Goal: Task Accomplishment & Management: Manage account settings

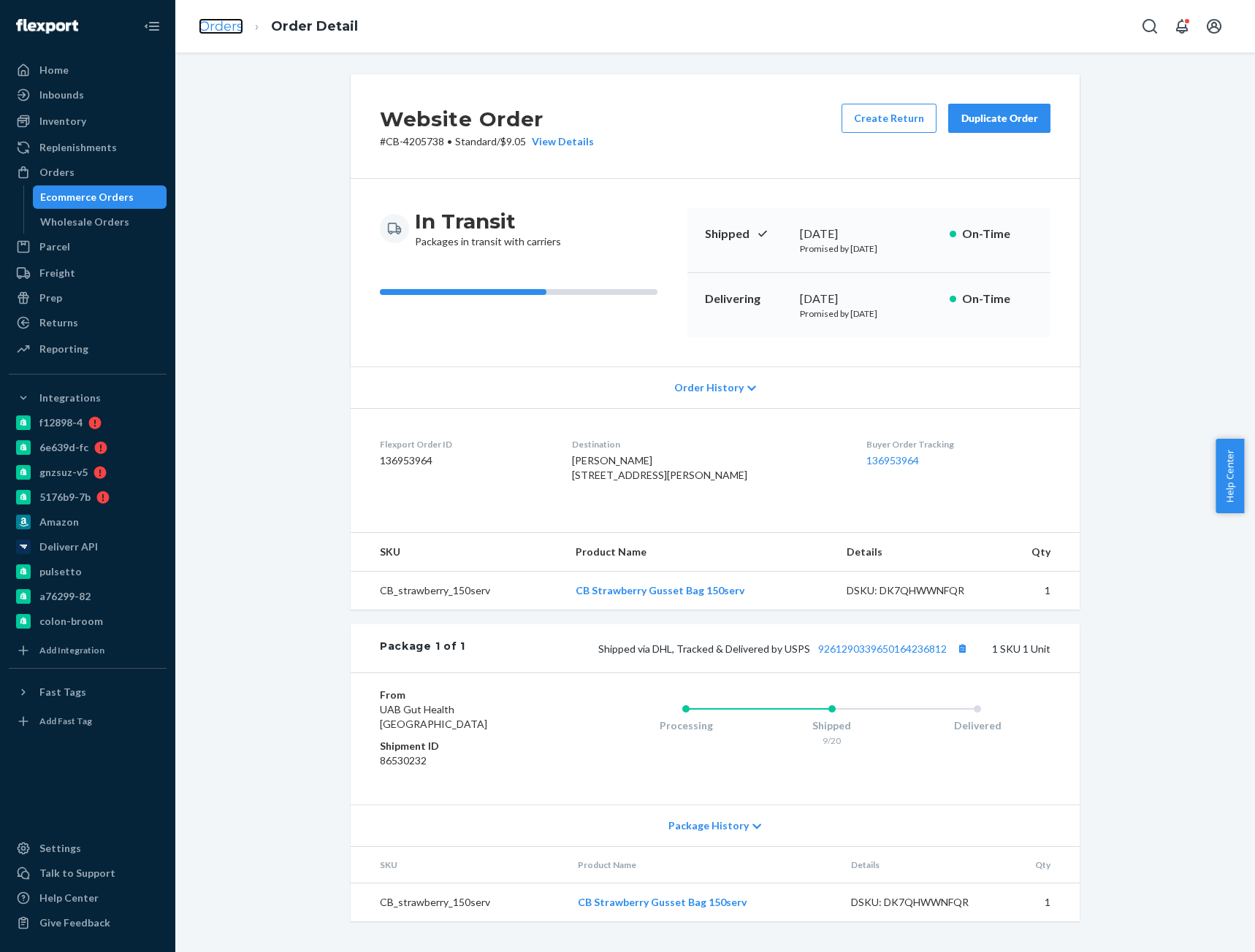
click at [221, 32] on link "Orders" at bounding box center [221, 26] width 45 height 16
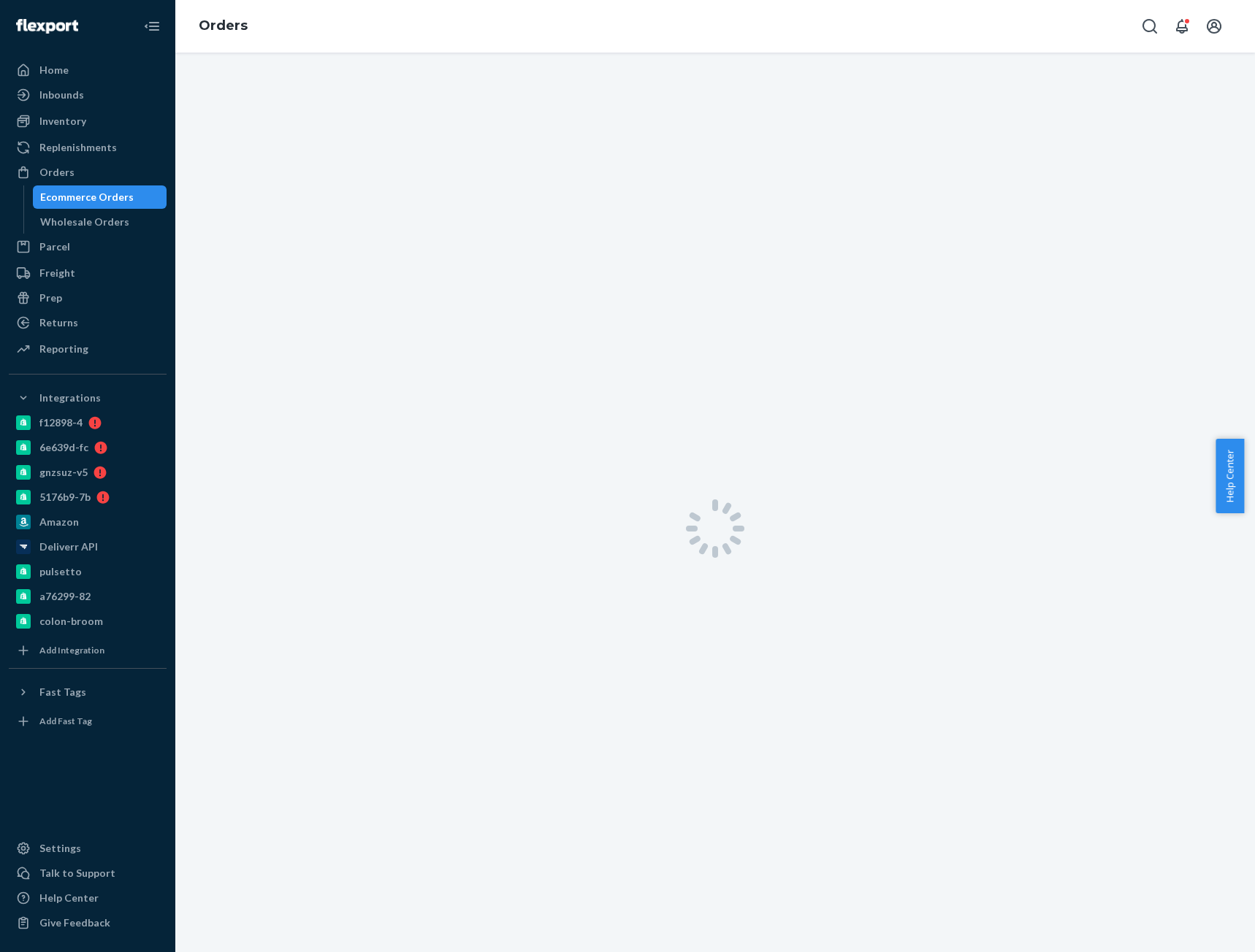
click at [258, 90] on div at bounding box center [715, 528] width 1079 height 952
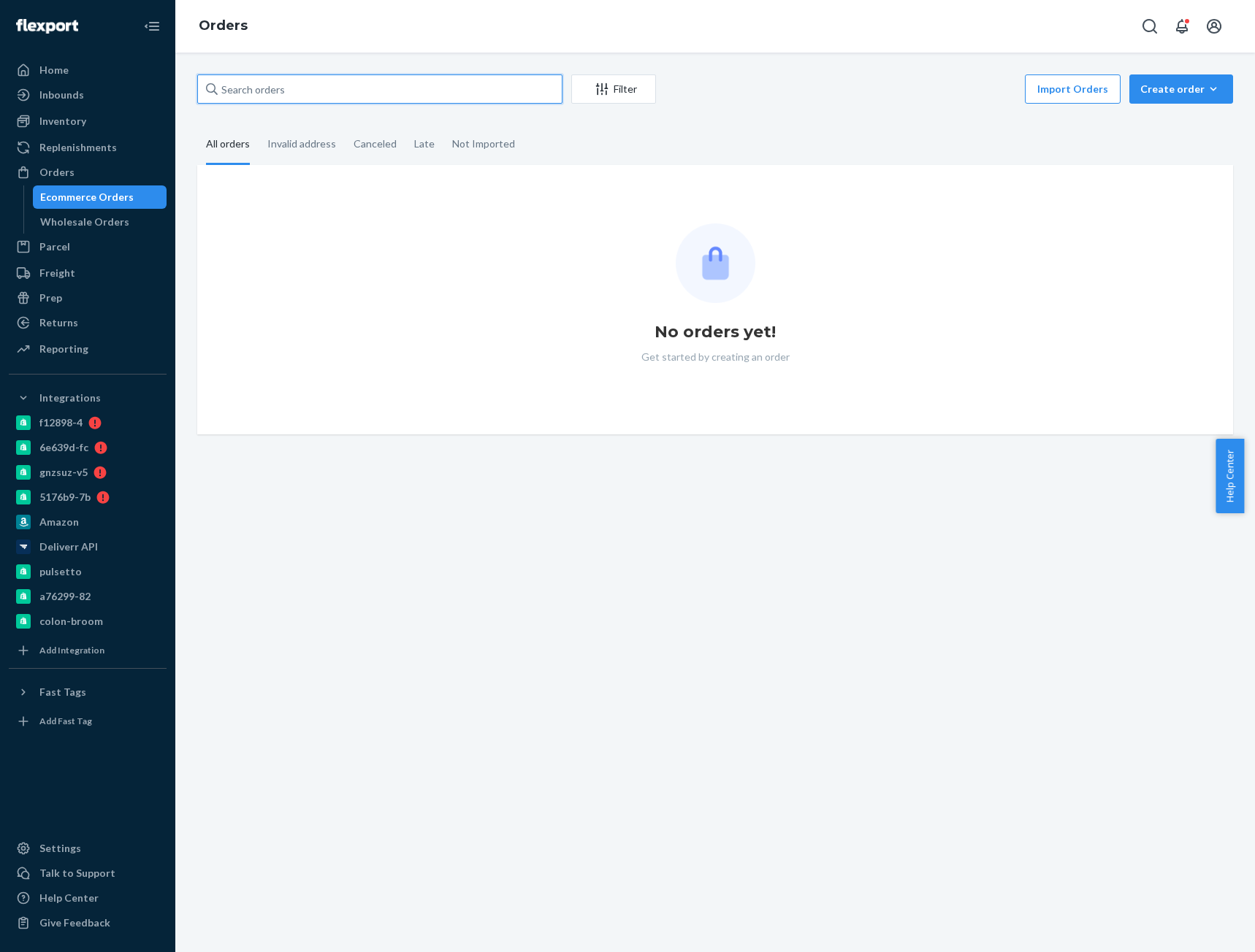
click at [462, 95] on input "text" at bounding box center [380, 89] width 365 height 29
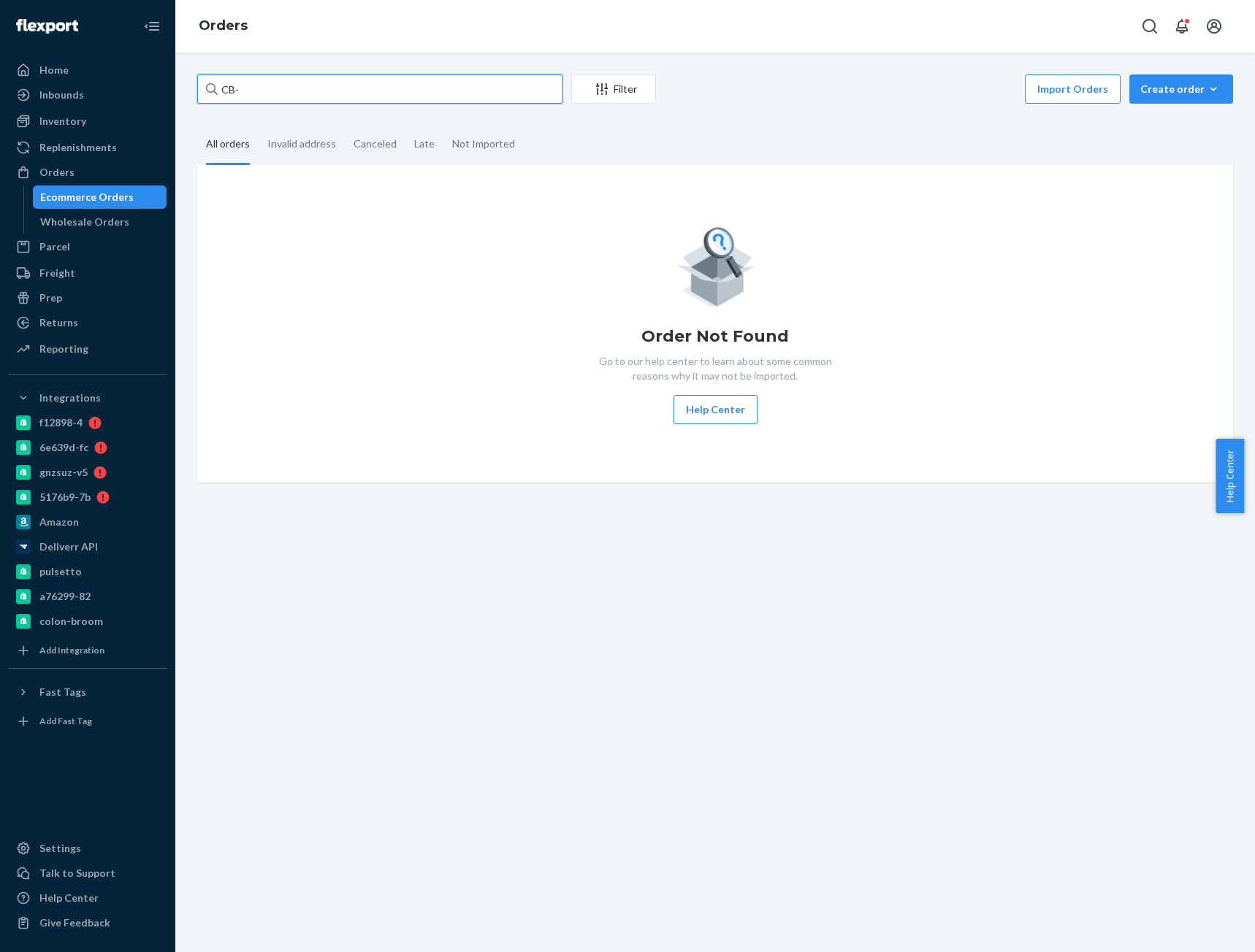
paste input "4184609"
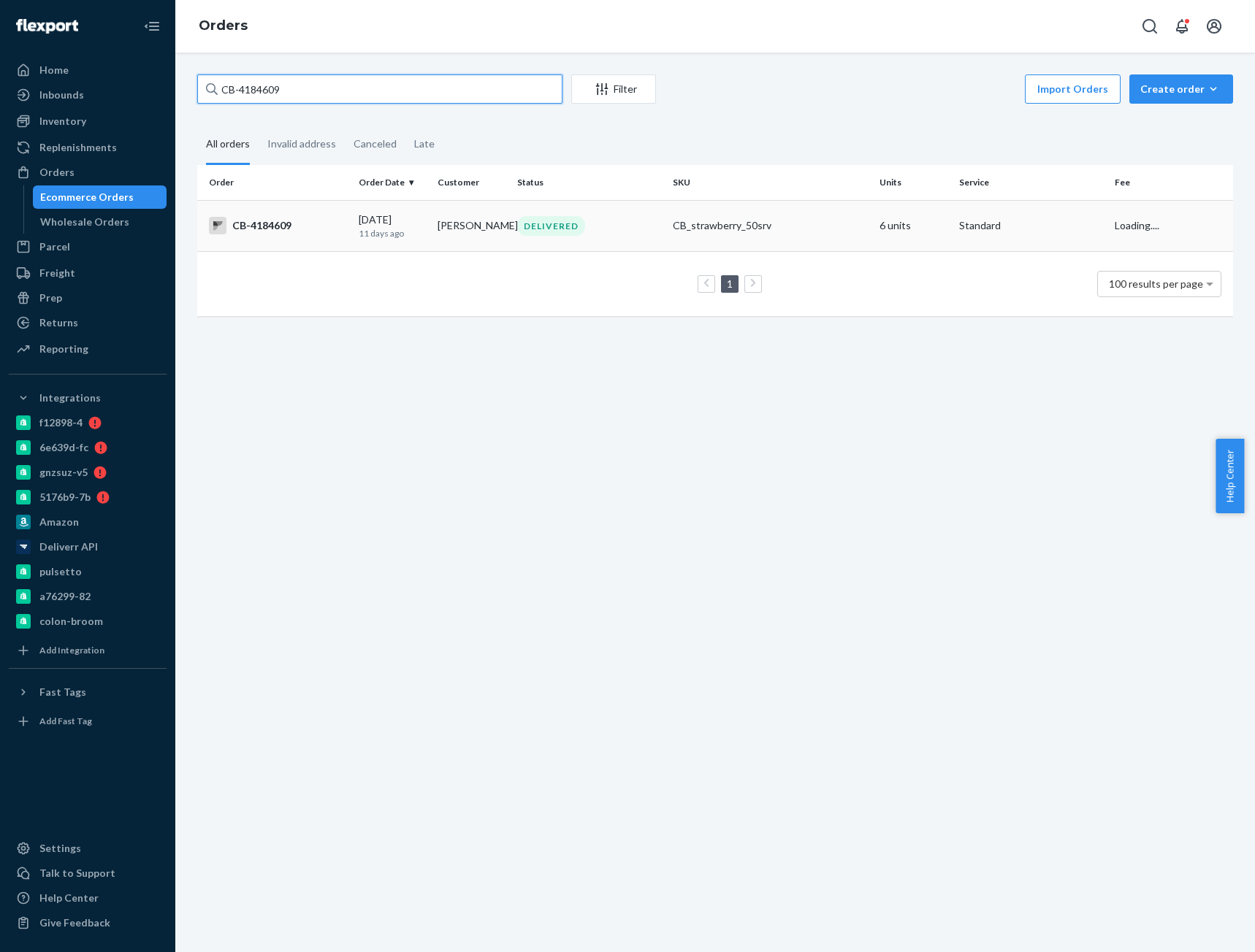
type input "CB-4184609"
click at [293, 220] on div "CB-4184609" at bounding box center [278, 225] width 138 height 18
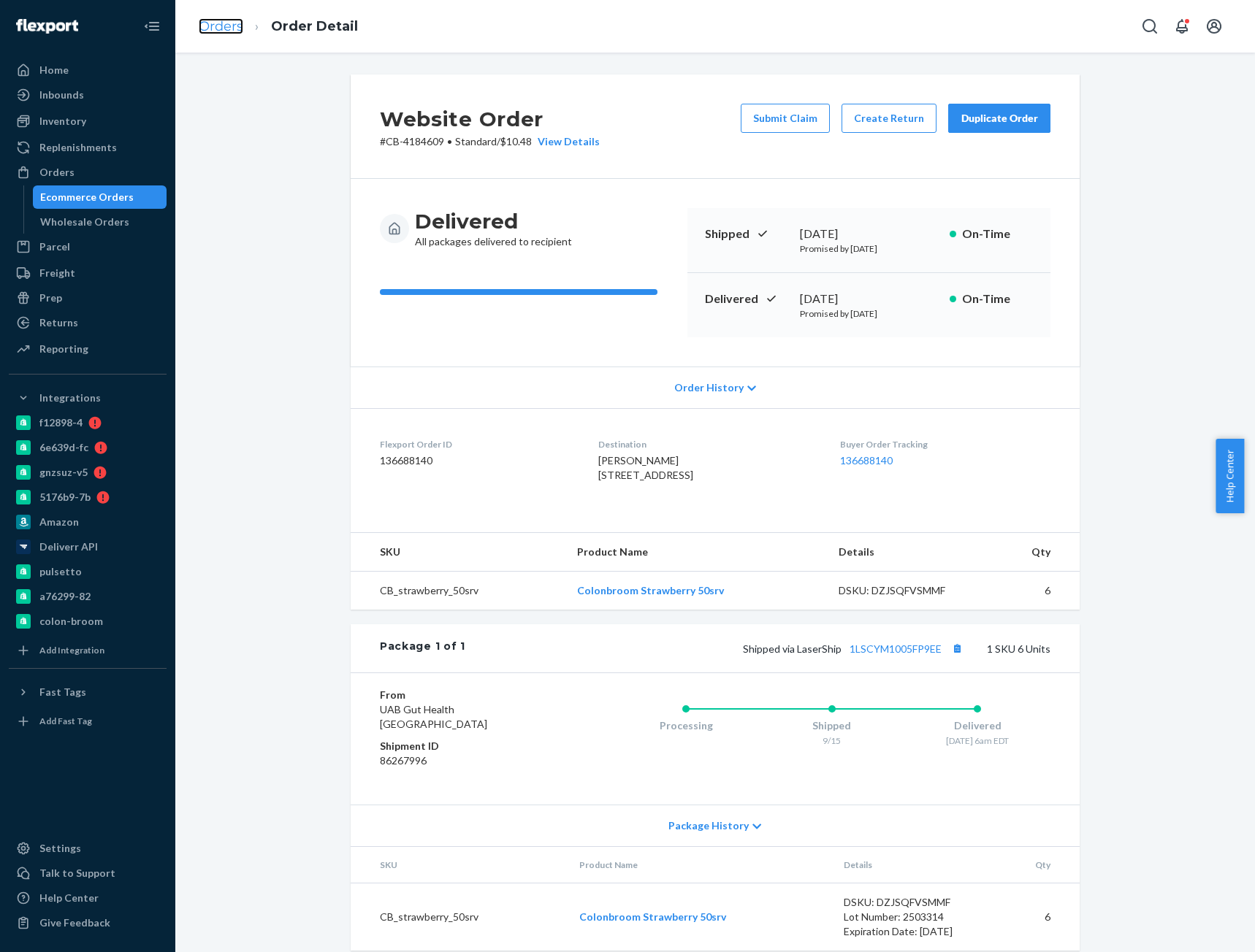
click at [223, 24] on link "Orders" at bounding box center [221, 26] width 45 height 16
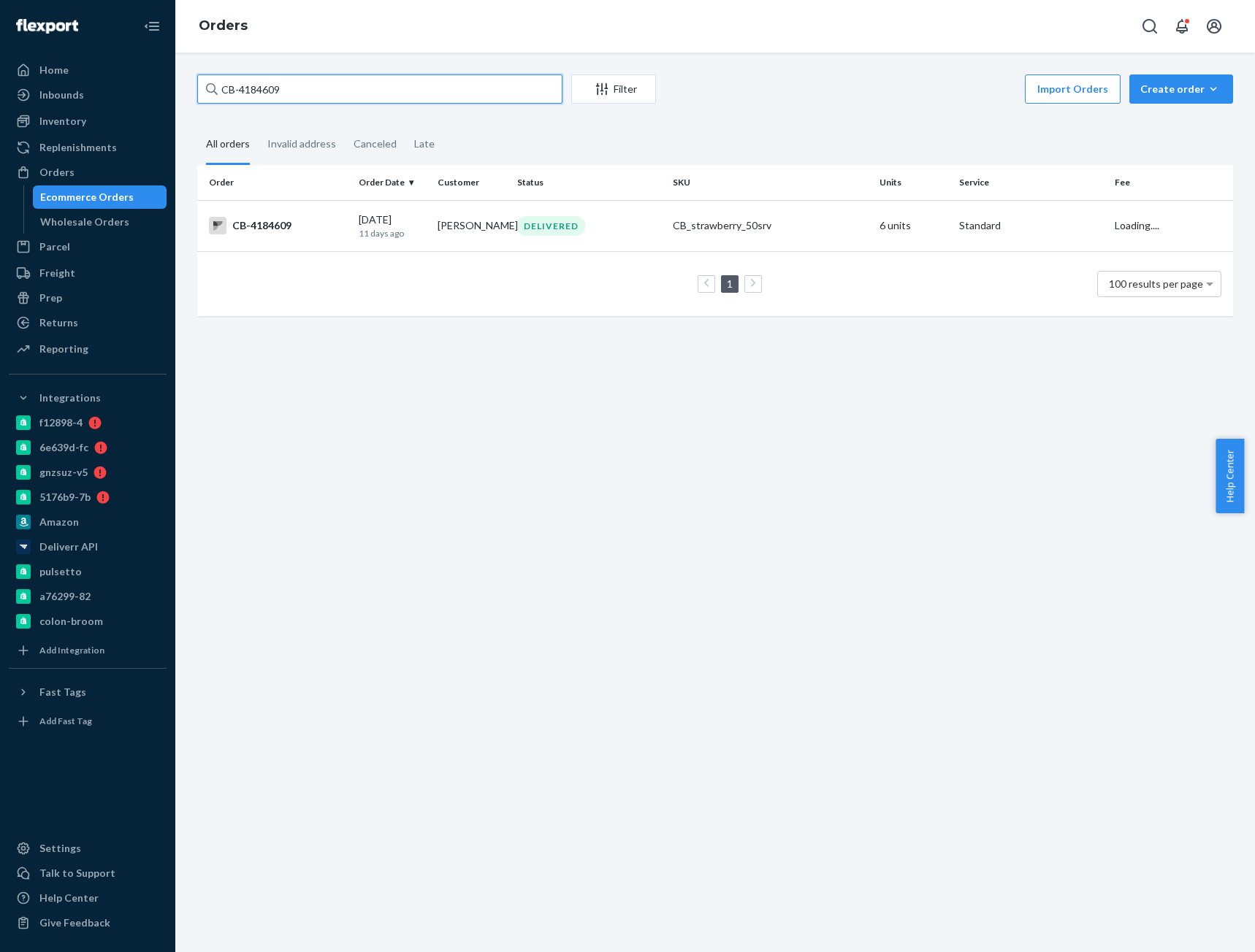
click at [275, 91] on input "CB-4184609" at bounding box center [380, 89] width 365 height 29
paste input "04992"
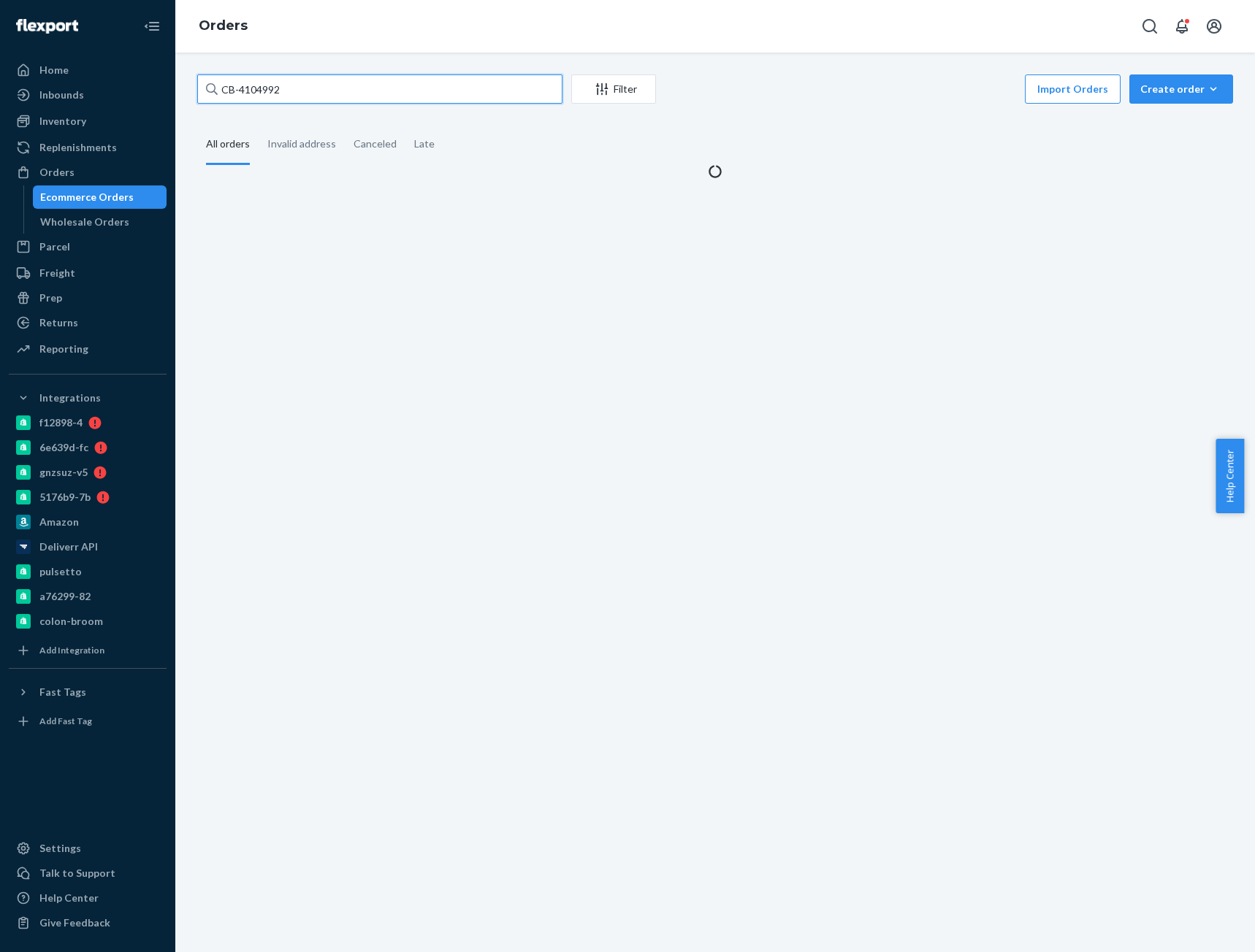
type input "CB-4104992"
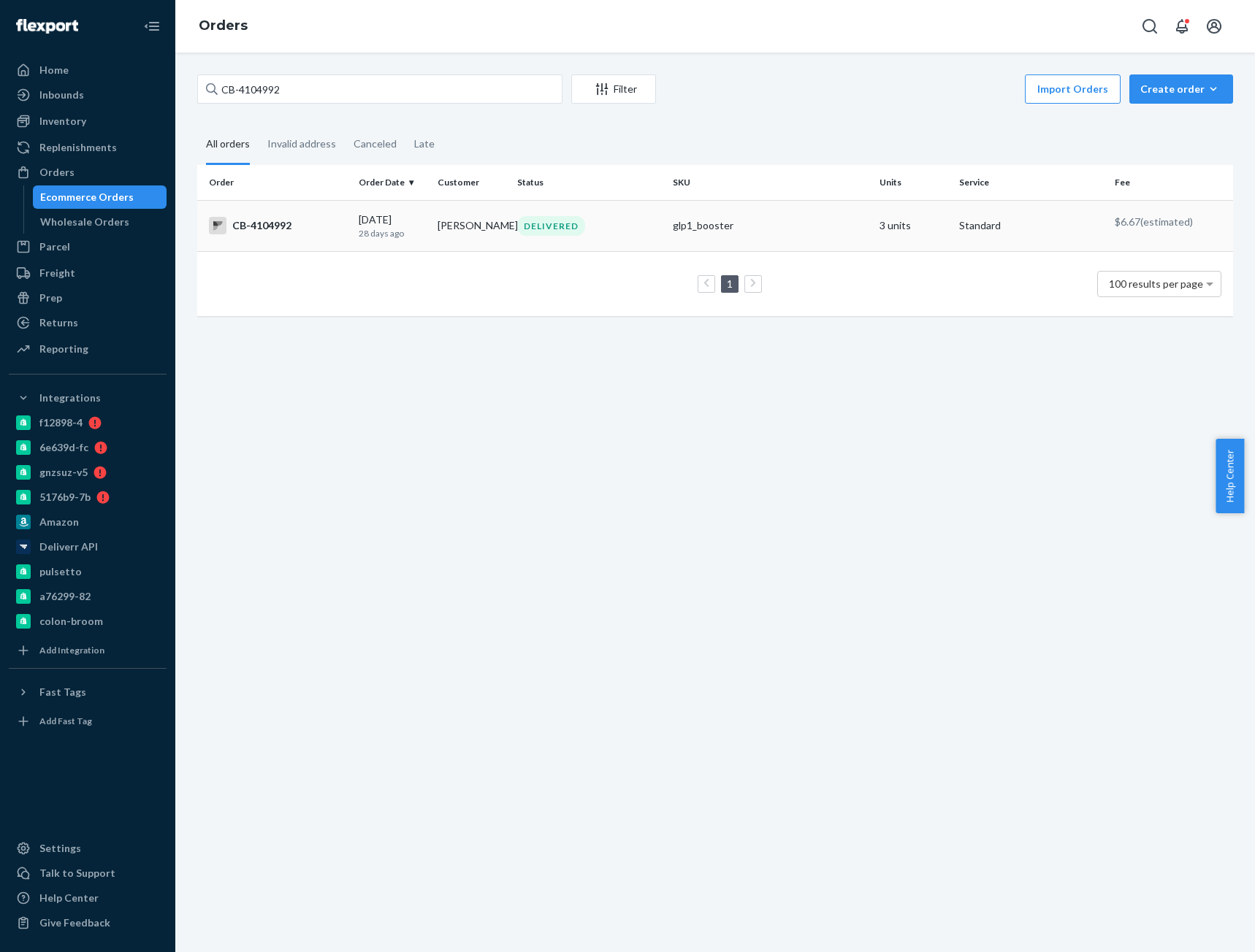
click at [358, 236] on p "28 days ago" at bounding box center [392, 234] width 68 height 12
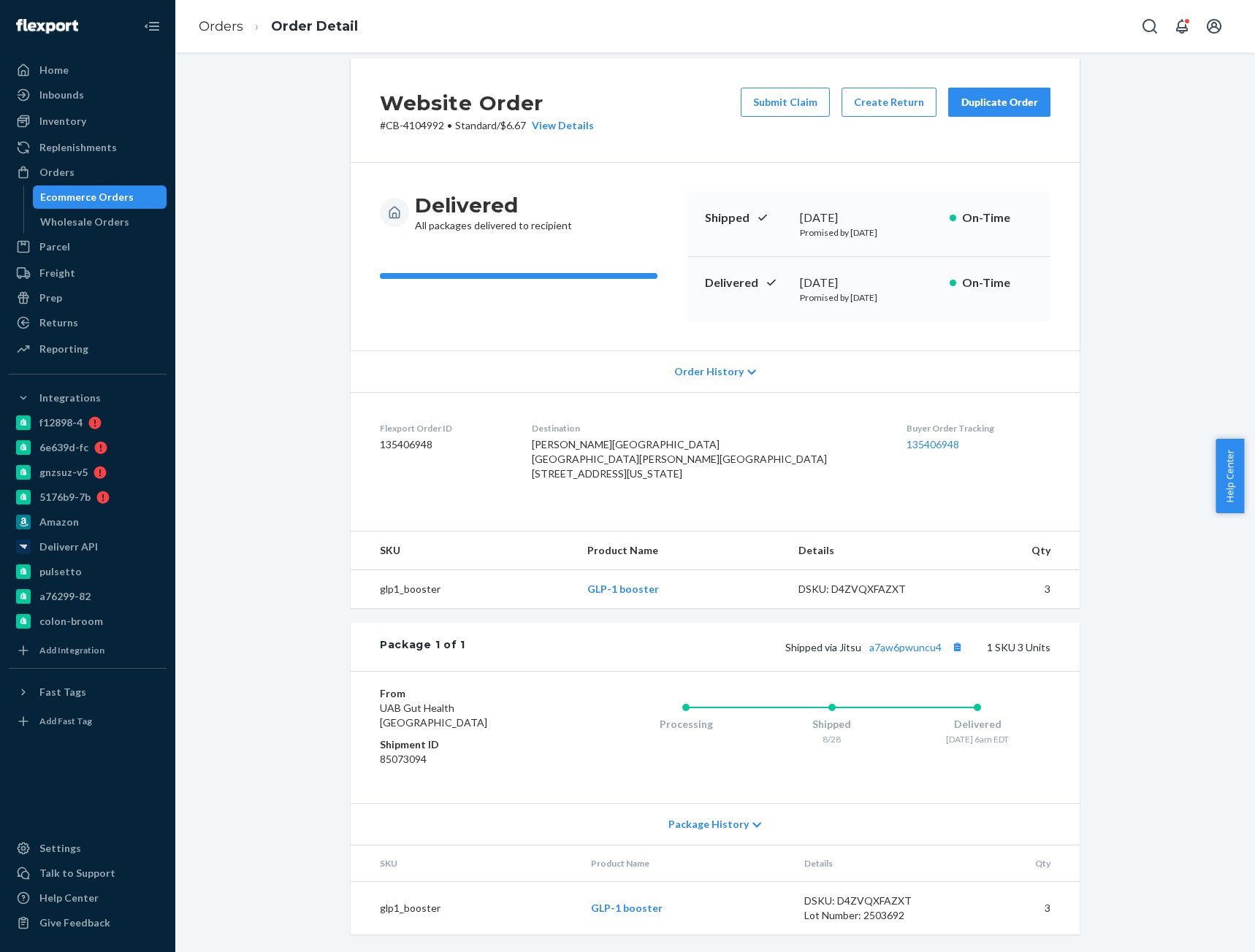
scroll to position [60, 0]
click at [907, 651] on link "a7aw6pwuncu4" at bounding box center [904, 647] width 72 height 12
click at [598, 438] on span "Lindsey Ancona Lindsey Ancona 250 Greenwich St Fl 46 46th Floor New York, NY 10…" at bounding box center [679, 459] width 295 height 42
click at [597, 438] on span "Lindsey Ancona Lindsey Ancona 250 Greenwich St Fl 46 46th Floor New York, NY 10…" at bounding box center [679, 459] width 295 height 42
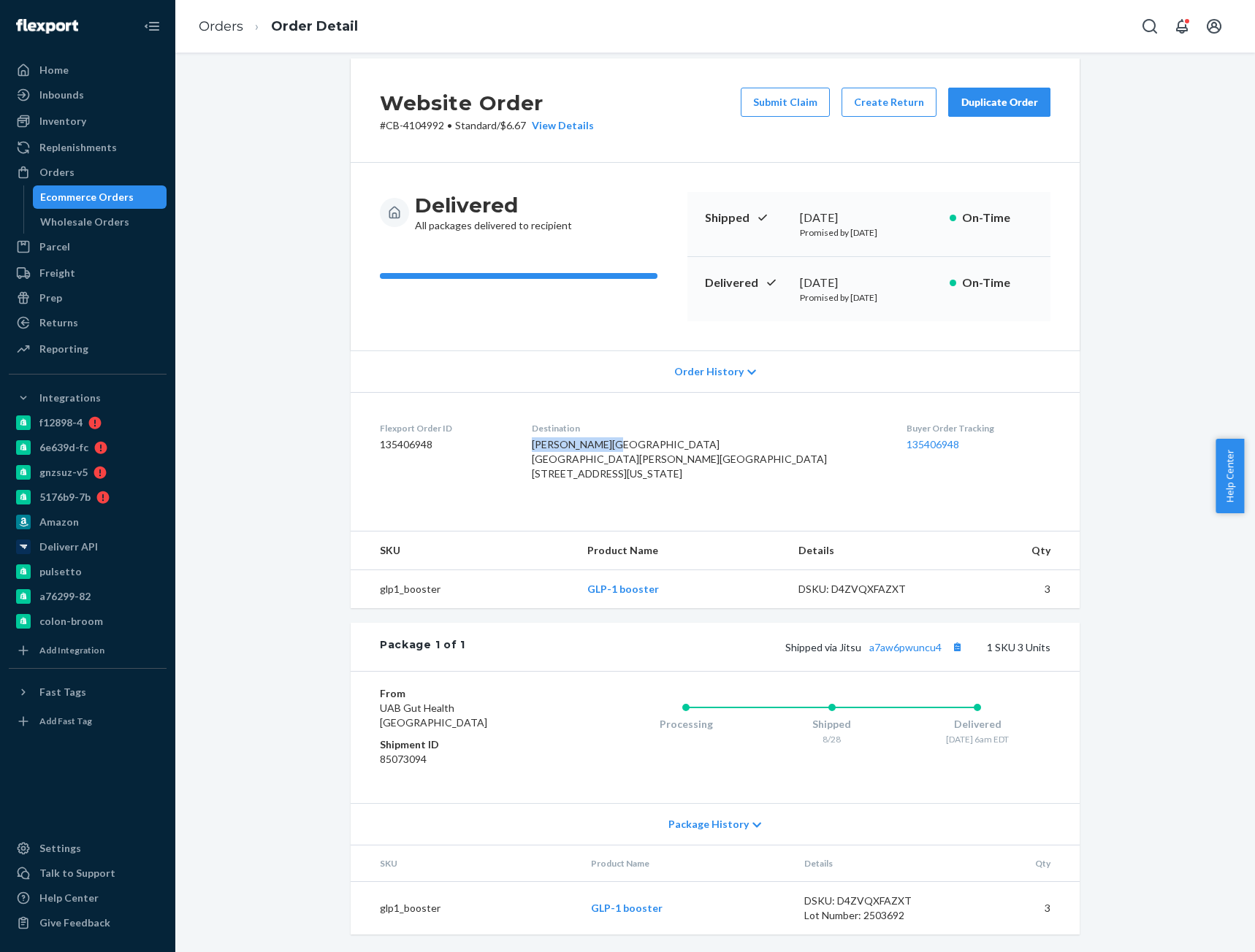
copy span "Lindsey Ancona"
click at [951, 643] on button "Copy tracking number" at bounding box center [956, 647] width 19 height 19
click at [213, 19] on link "Orders" at bounding box center [221, 26] width 45 height 16
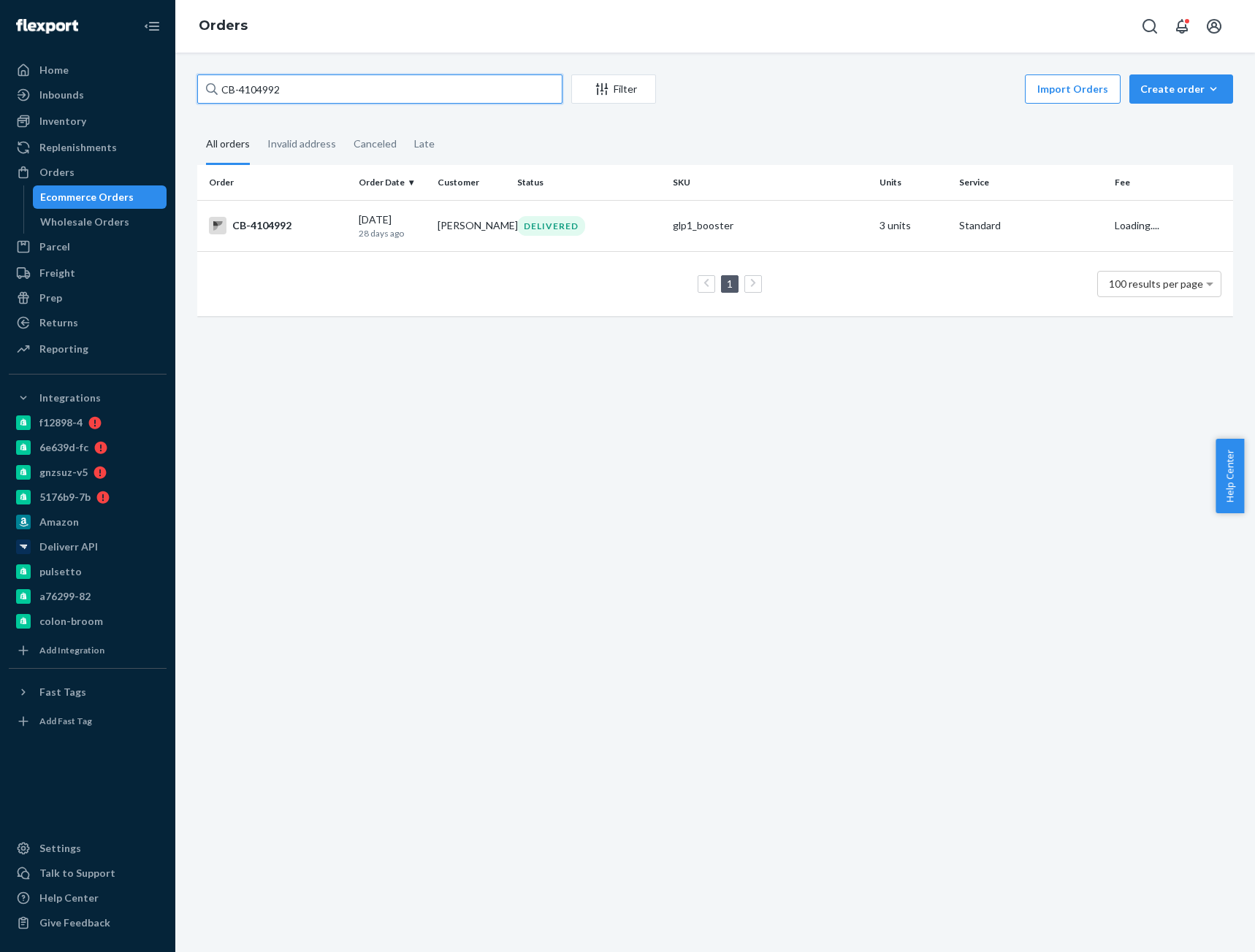
click at [266, 96] on input "CB-4104992" at bounding box center [380, 89] width 365 height 29
paste input "97435"
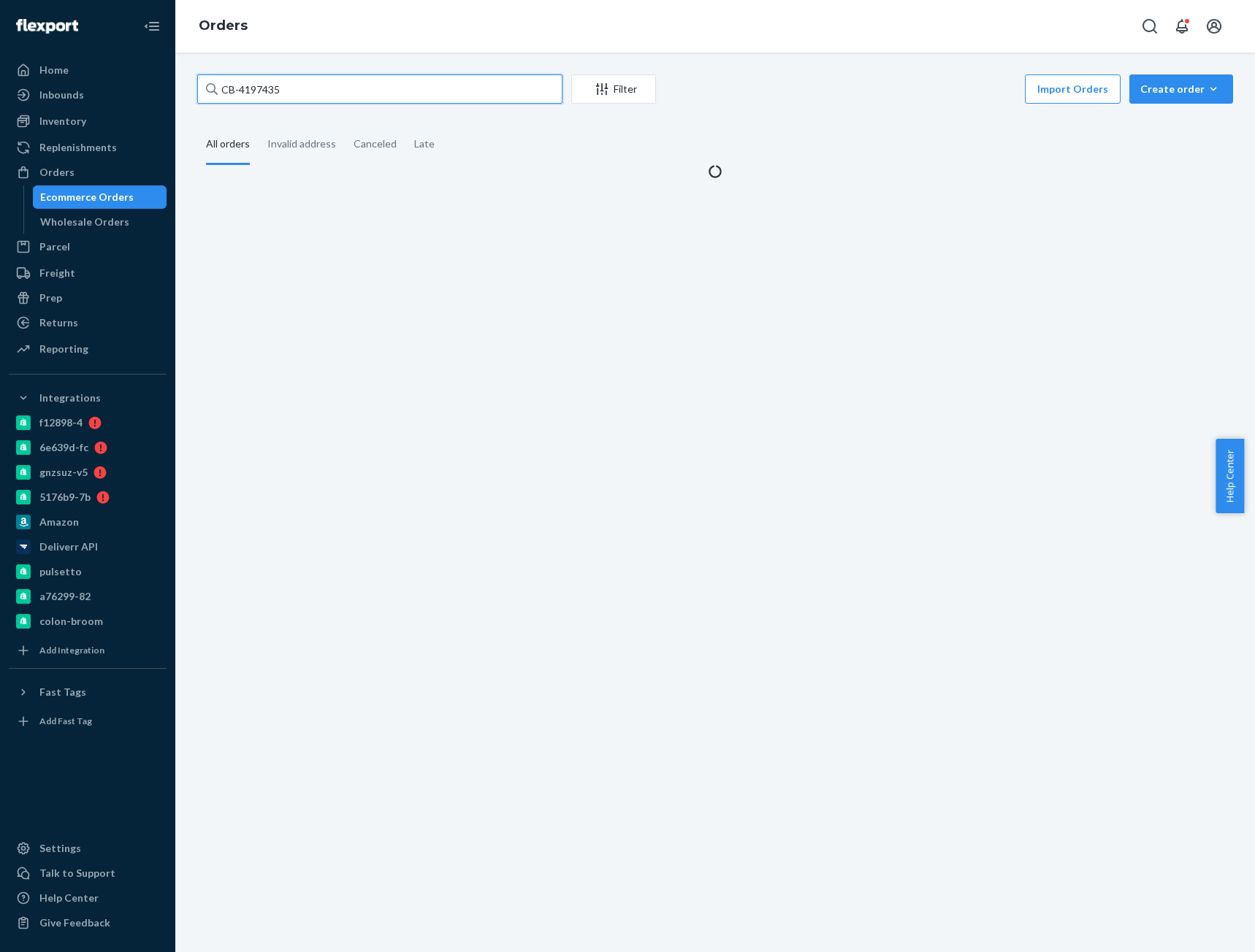
type input "CB-4197435"
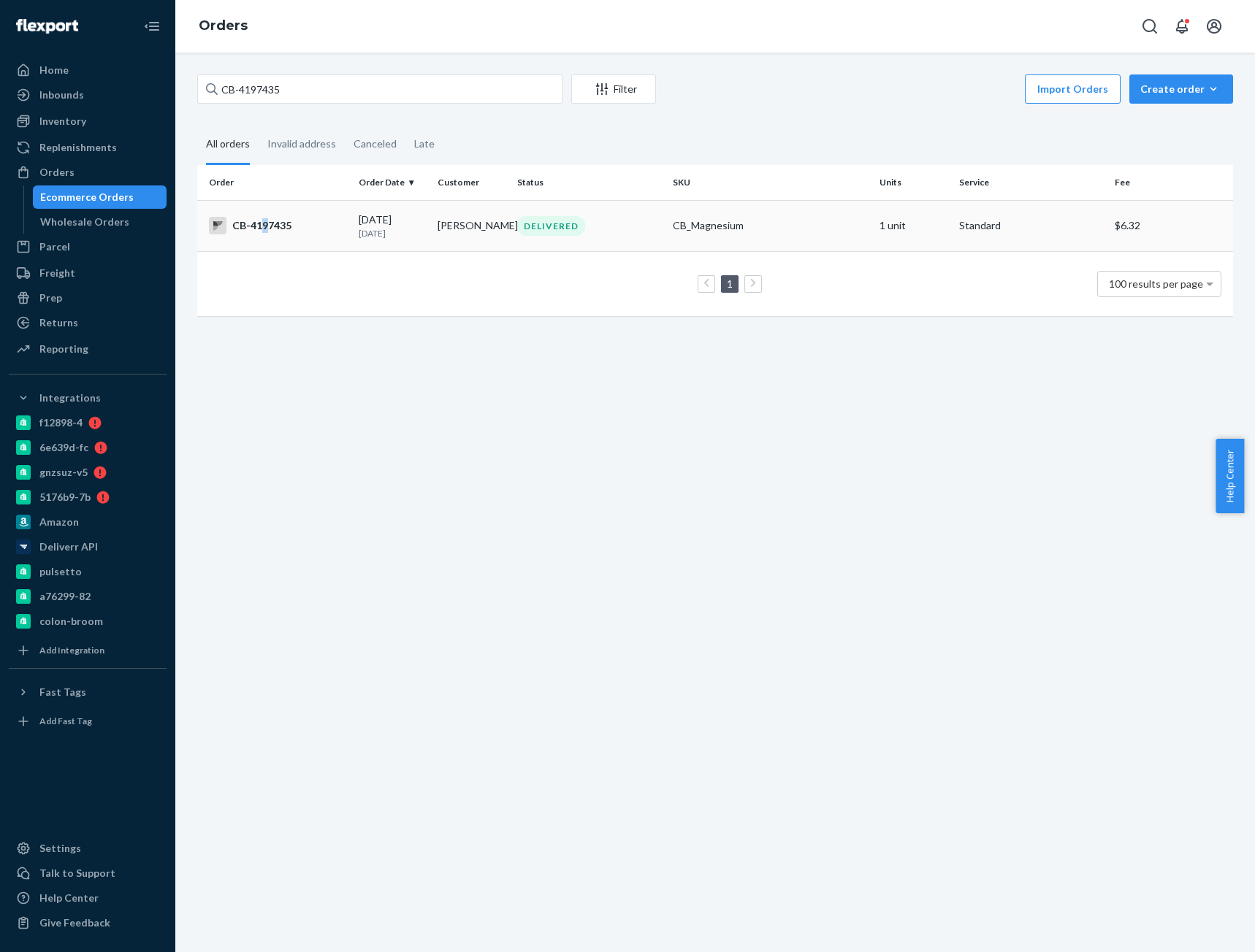
click at [265, 230] on div "CB-4197435" at bounding box center [278, 225] width 138 height 18
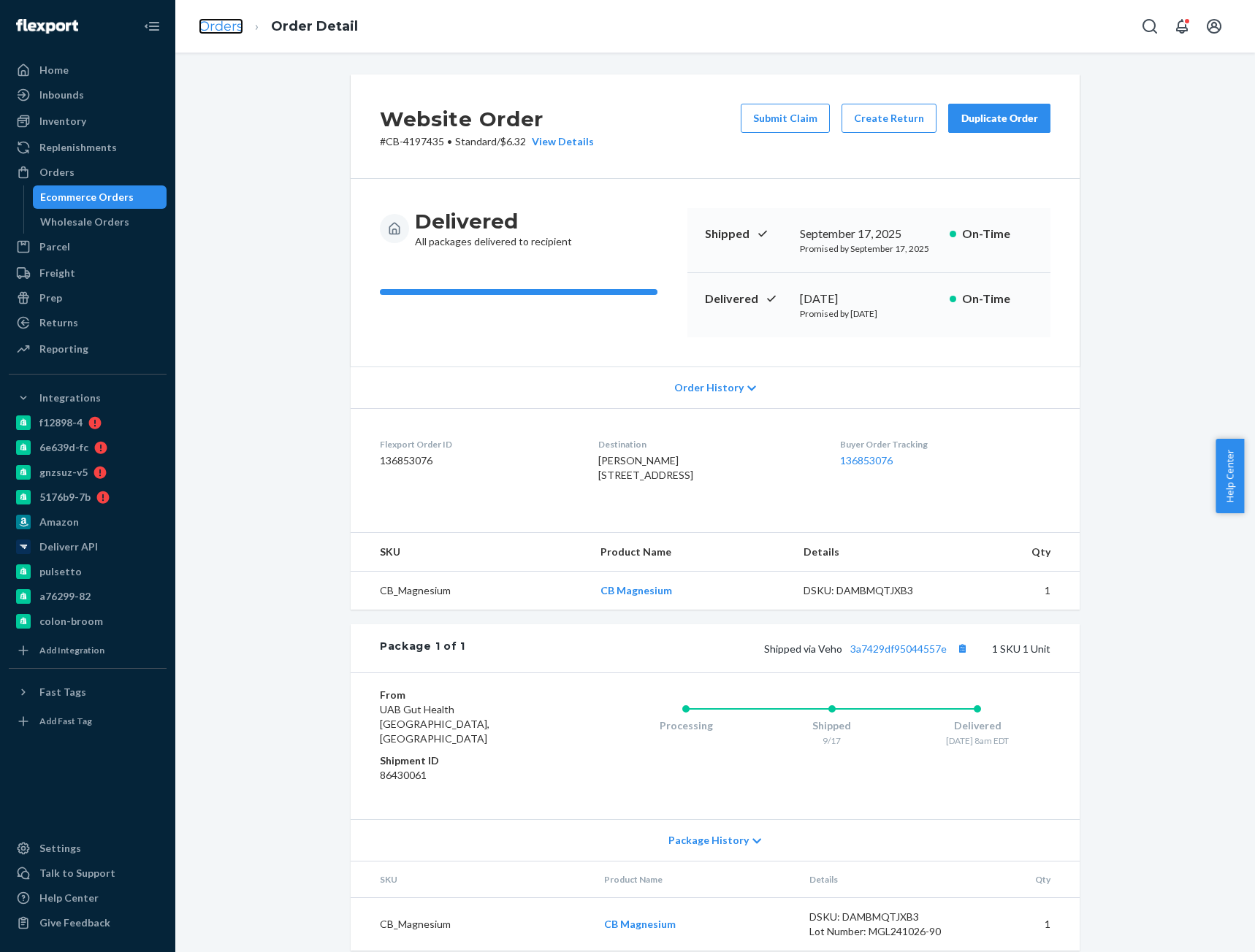
click at [216, 22] on link "Orders" at bounding box center [221, 26] width 45 height 16
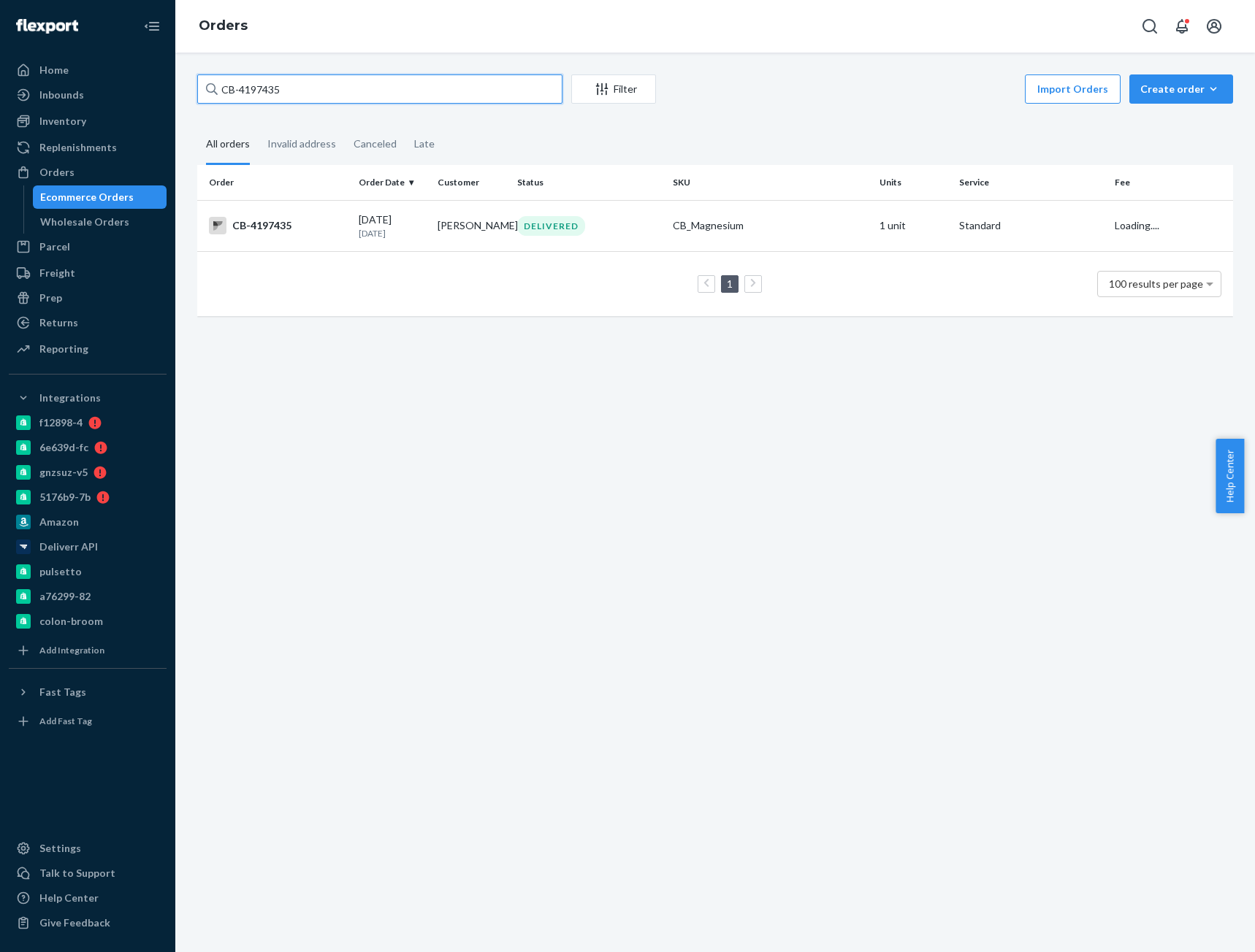
click at [267, 98] on input "CB-4197435" at bounding box center [380, 89] width 365 height 29
paste input "21737"
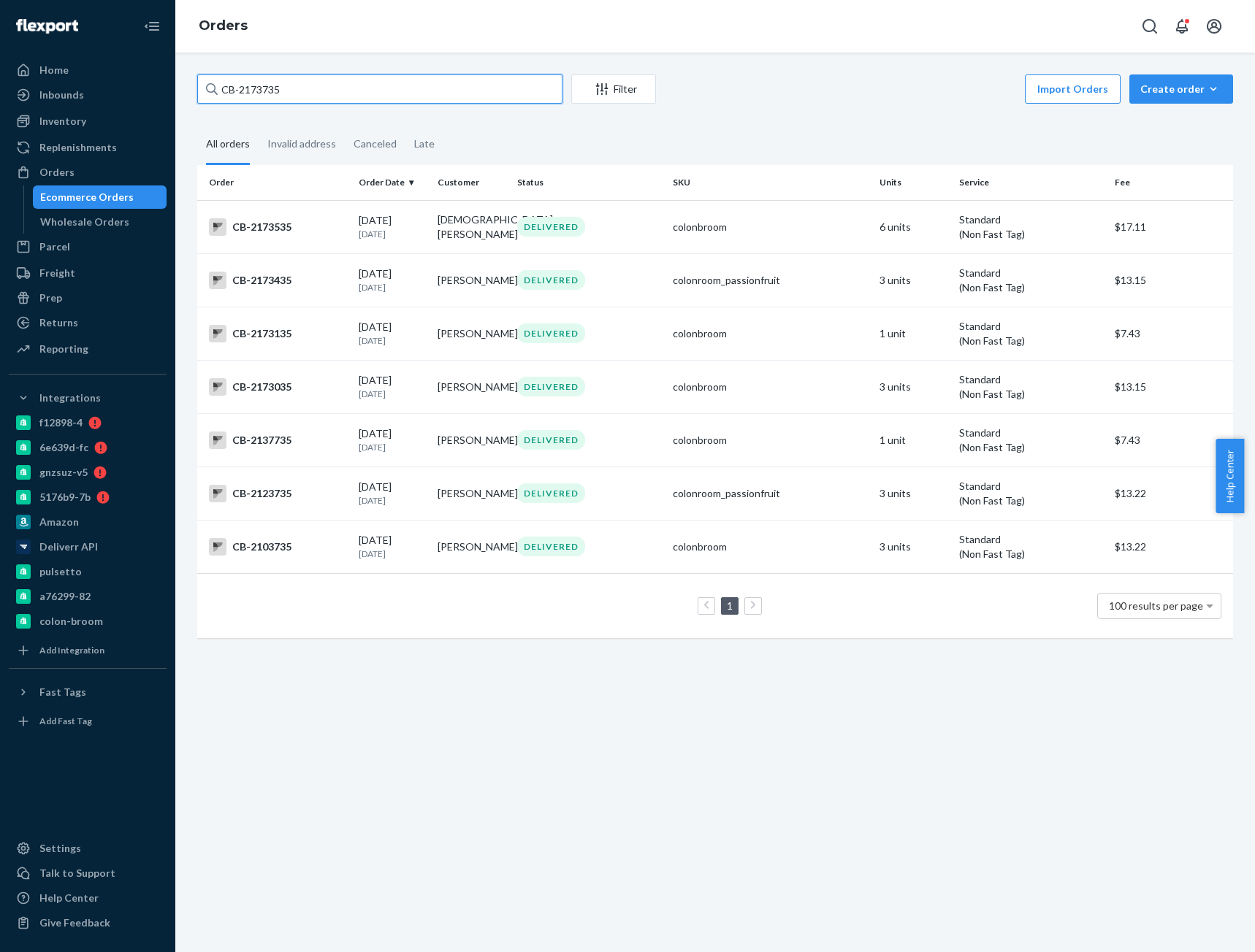
click at [249, 84] on input "CB-2173735" at bounding box center [380, 89] width 365 height 29
paste input "3993250"
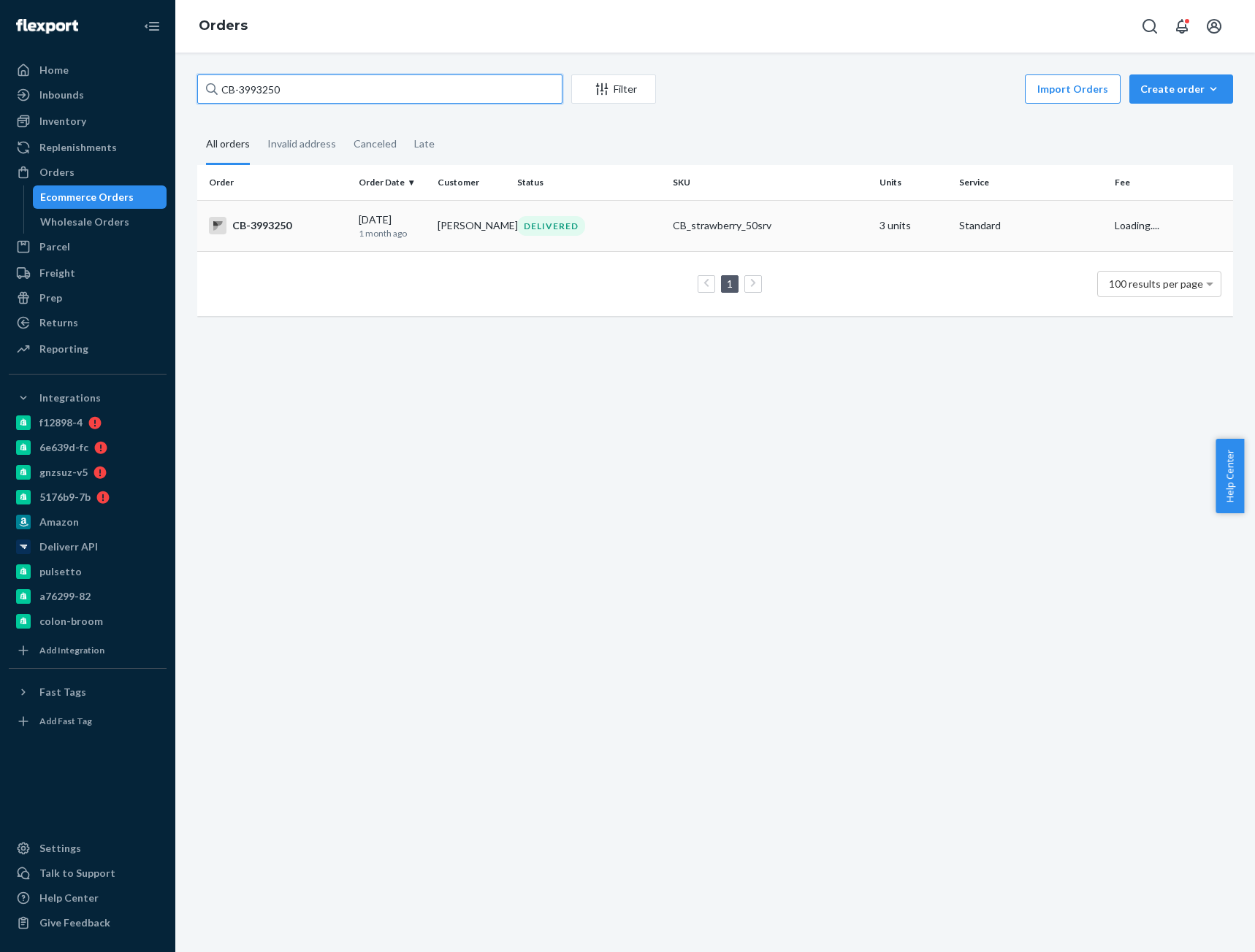
type input "CB-3993250"
click at [309, 241] on td "CB-3993250" at bounding box center [275, 226] width 156 height 51
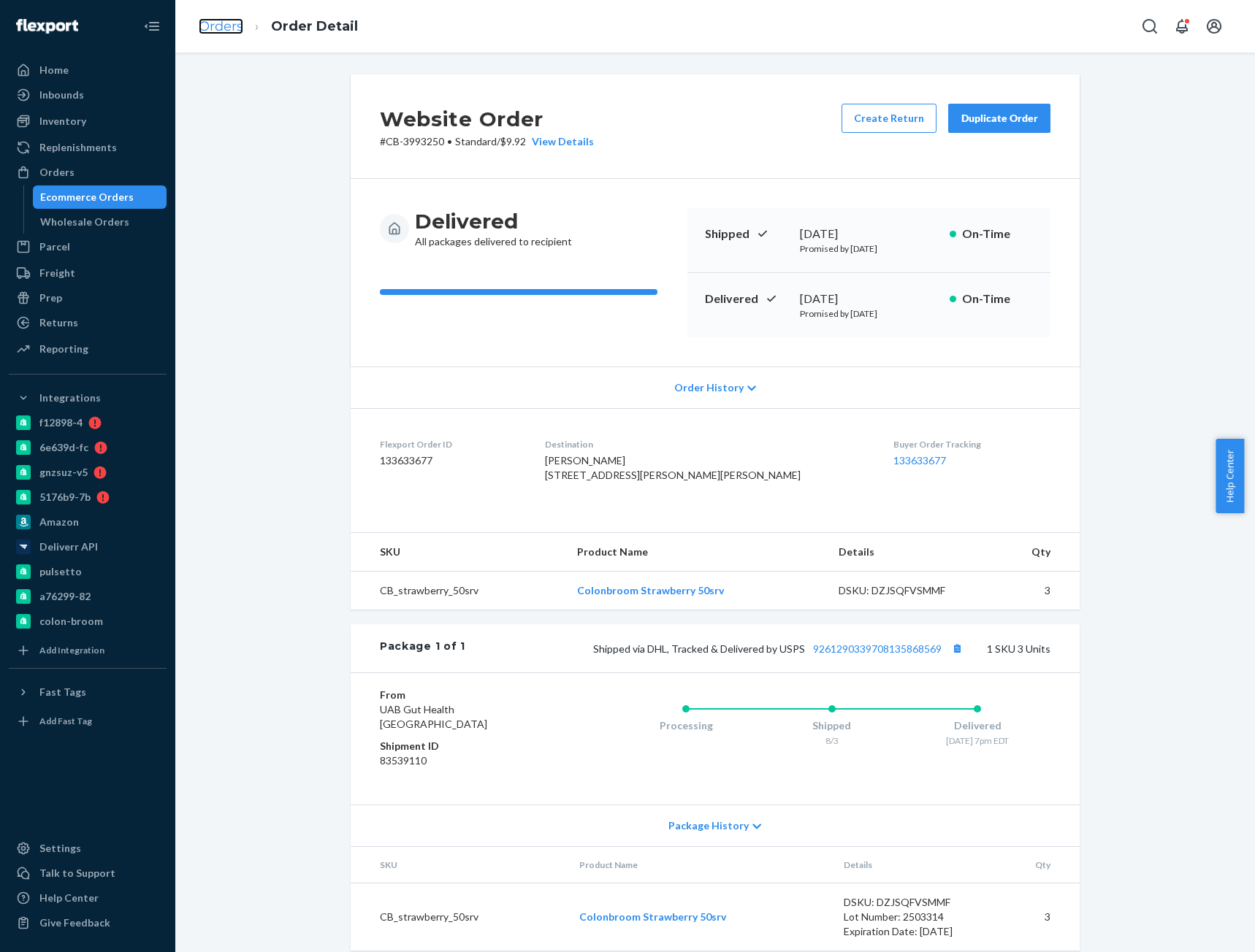
click at [230, 22] on link "Orders" at bounding box center [221, 26] width 45 height 16
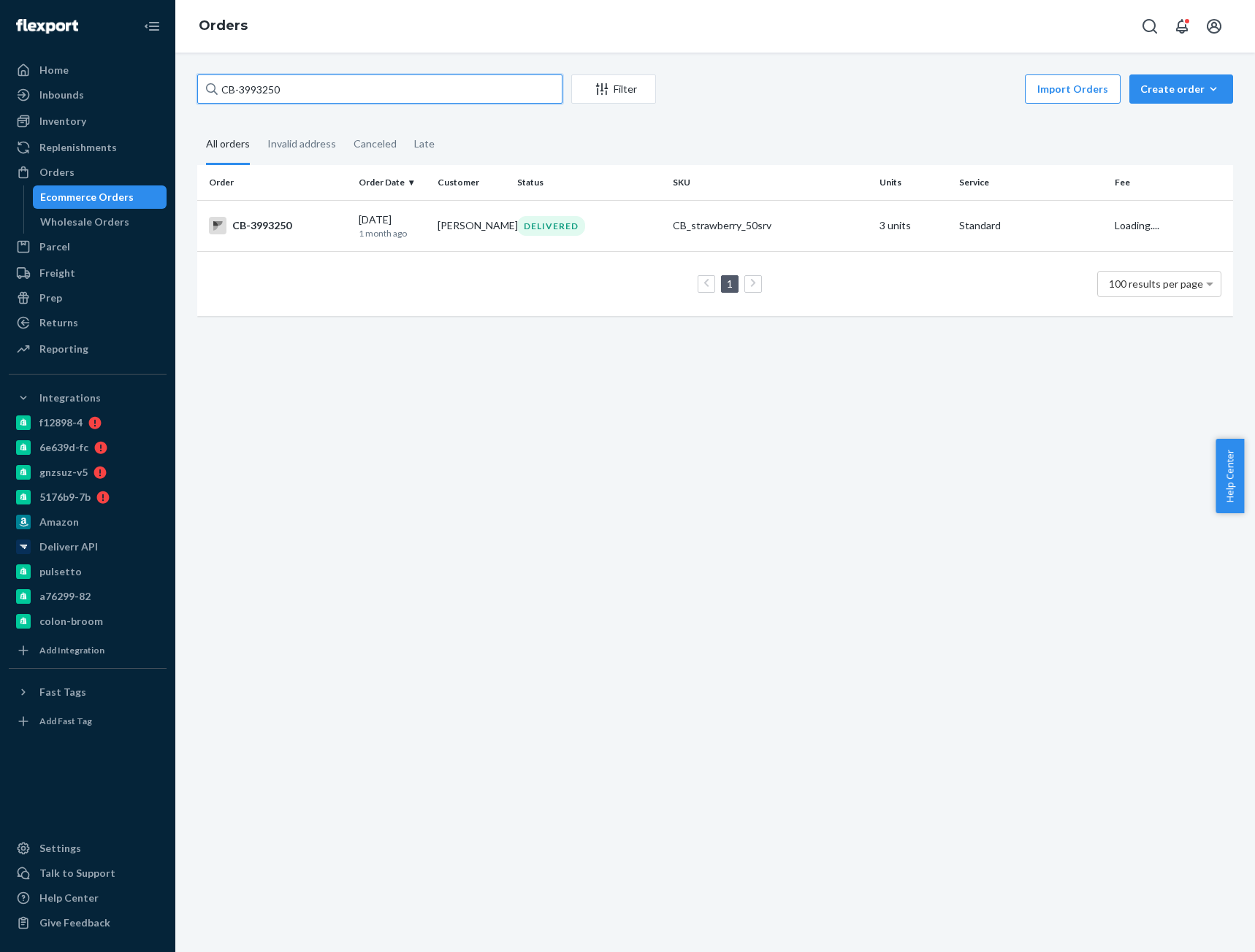
click at [267, 79] on input "CB-3993250" at bounding box center [380, 89] width 365 height 29
paste input "4193413"
type input "CB-4193413"
click at [358, 213] on div "09/16/2025 9 days ago" at bounding box center [392, 226] width 68 height 27
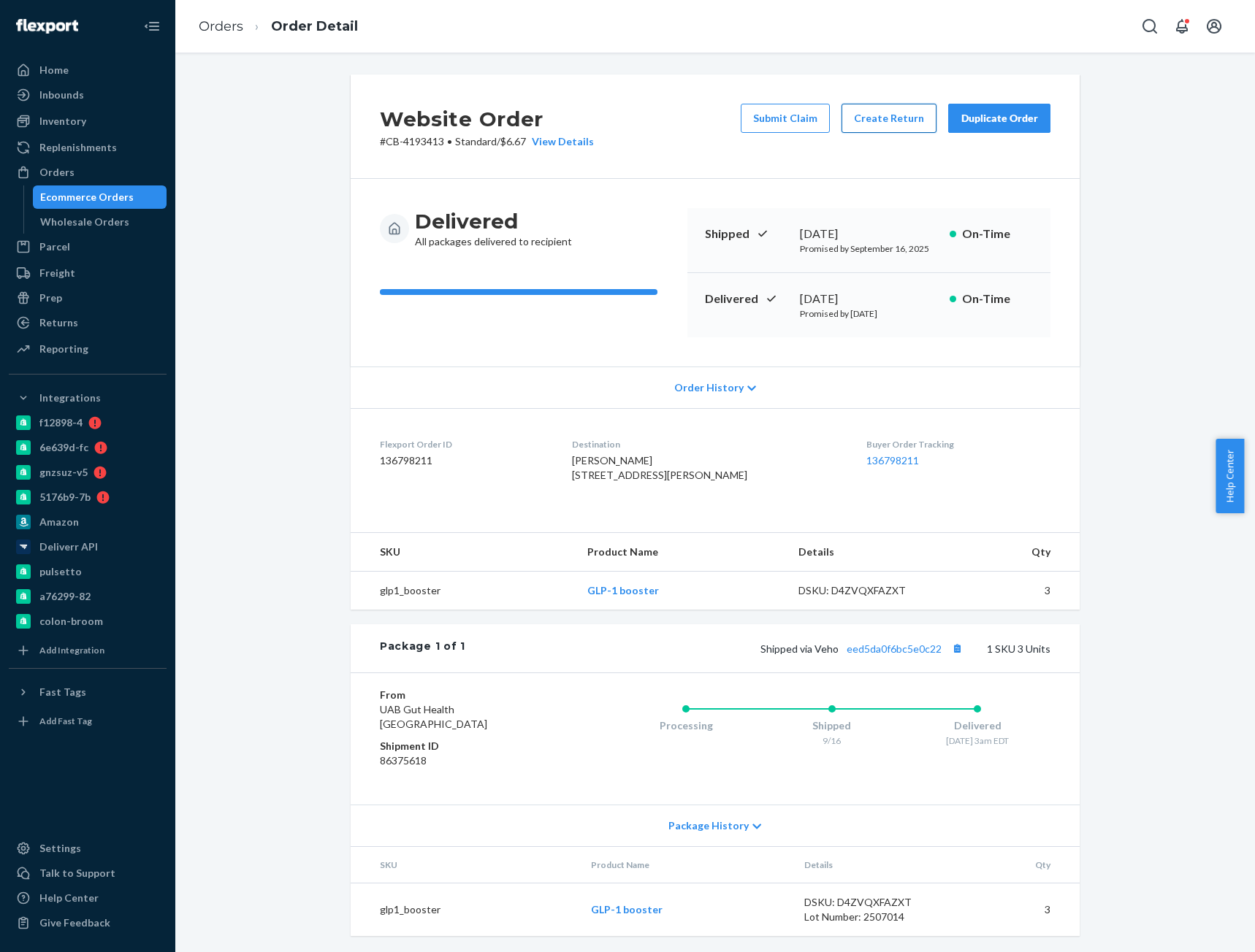
click at [875, 120] on button "Create Return" at bounding box center [888, 118] width 95 height 29
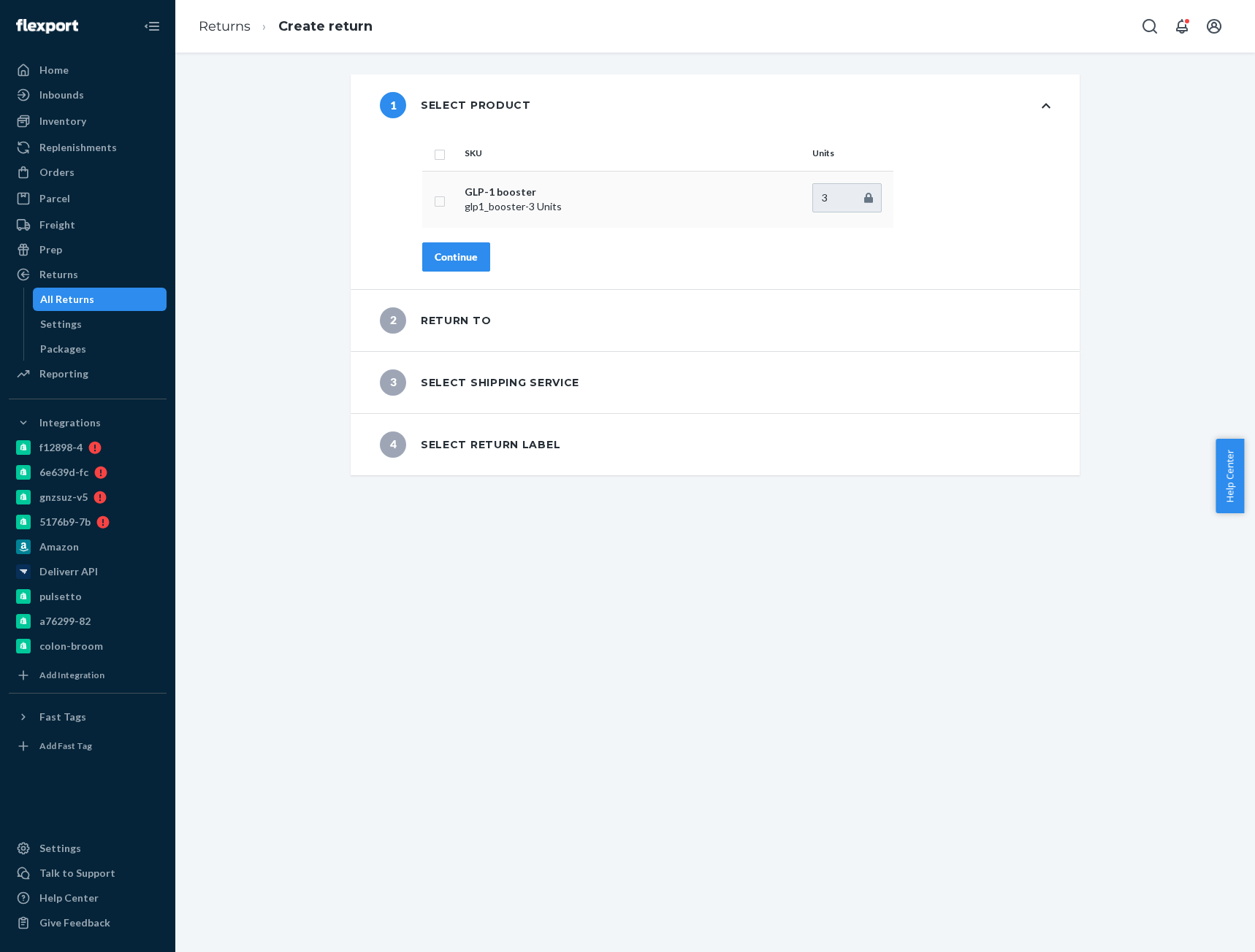
drag, startPoint x: 435, startPoint y: 157, endPoint x: 437, endPoint y: 182, distance: 25.1
click at [436, 157] on input "checkbox" at bounding box center [439, 153] width 12 height 15
checkbox input "true"
click at [450, 253] on div "Continue" at bounding box center [457, 257] width 43 height 15
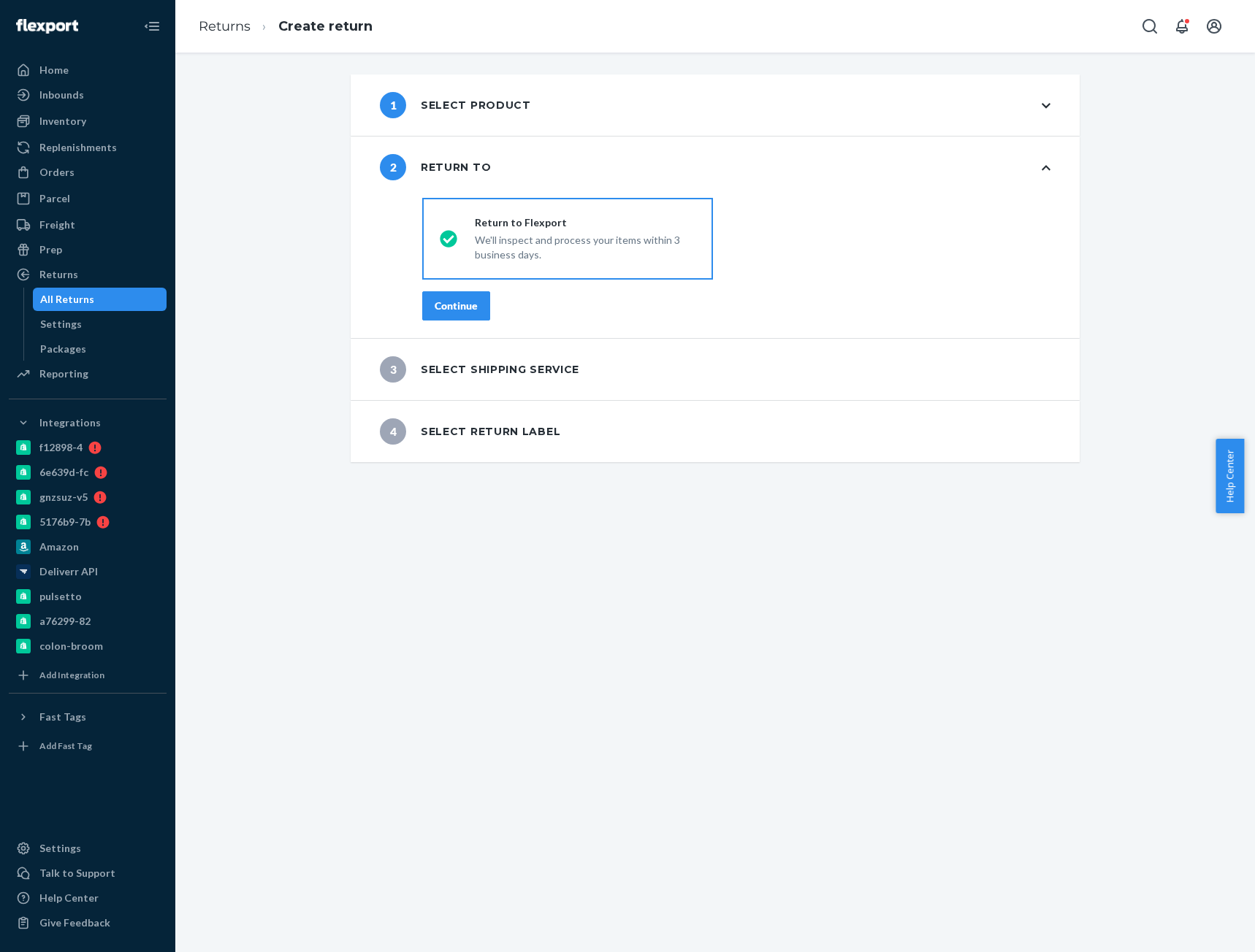
click at [467, 309] on div "Continue" at bounding box center [457, 305] width 43 height 15
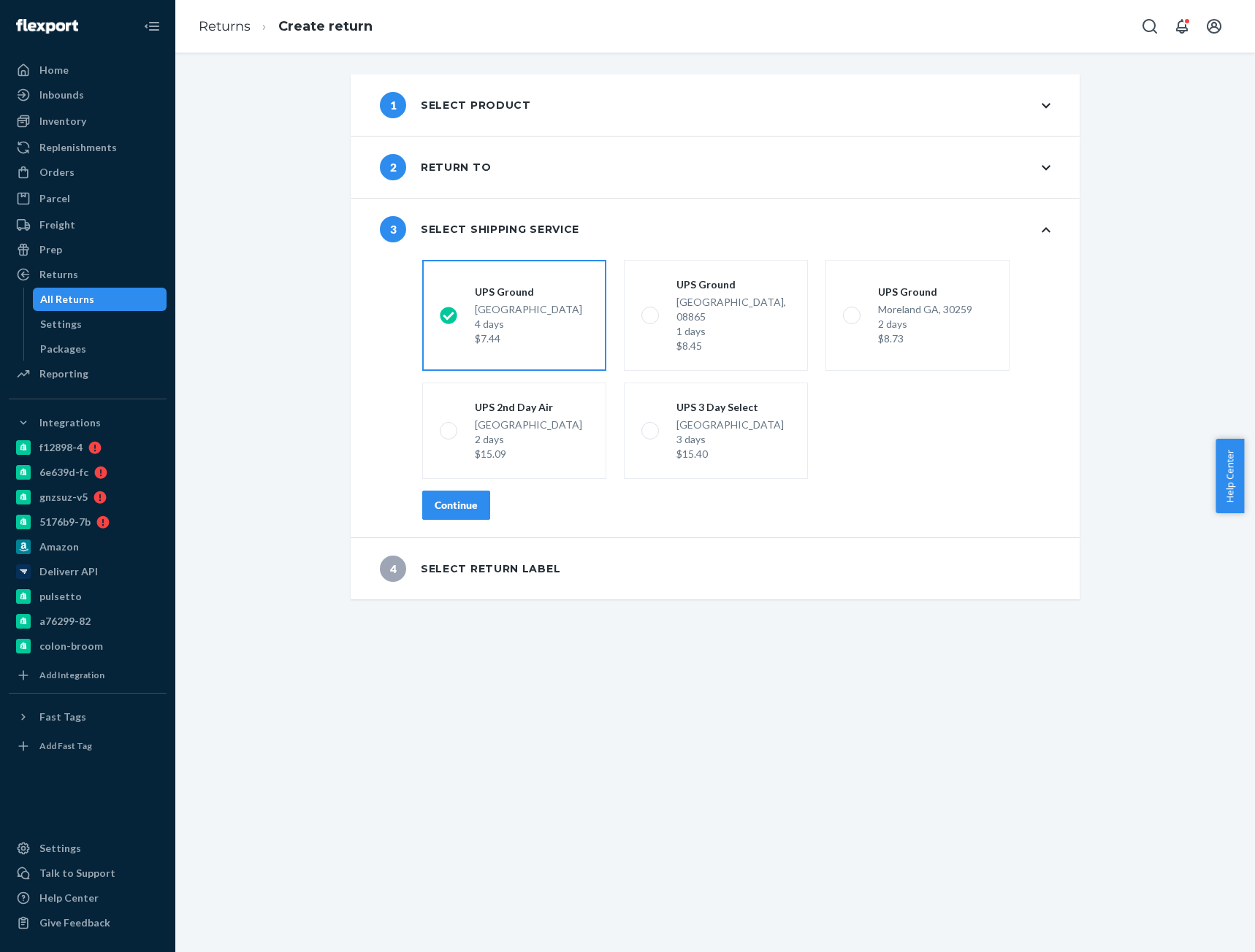
click at [429, 500] on button "Continue" at bounding box center [457, 505] width 68 height 29
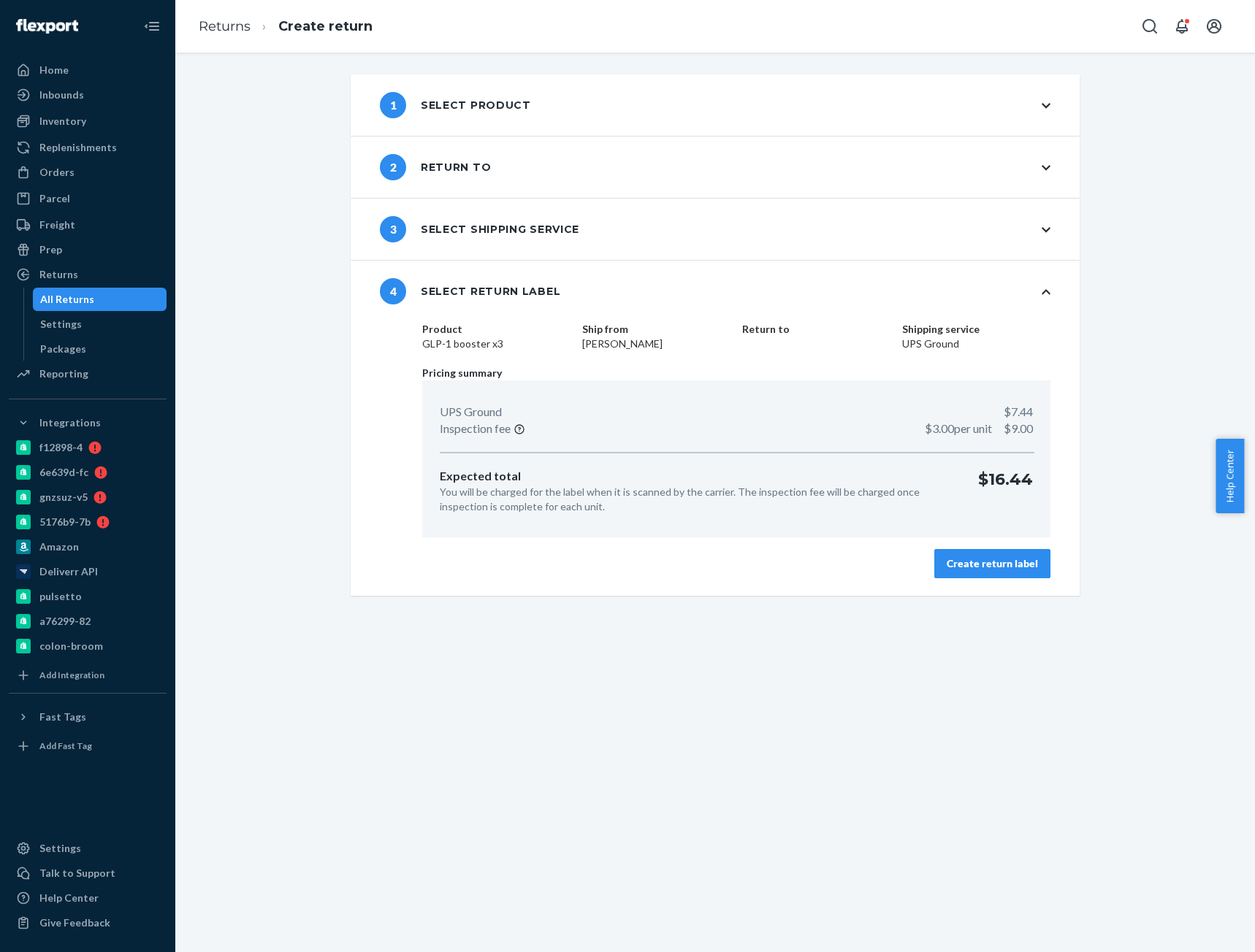
click at [955, 564] on div "Create return label" at bounding box center [992, 563] width 91 height 15
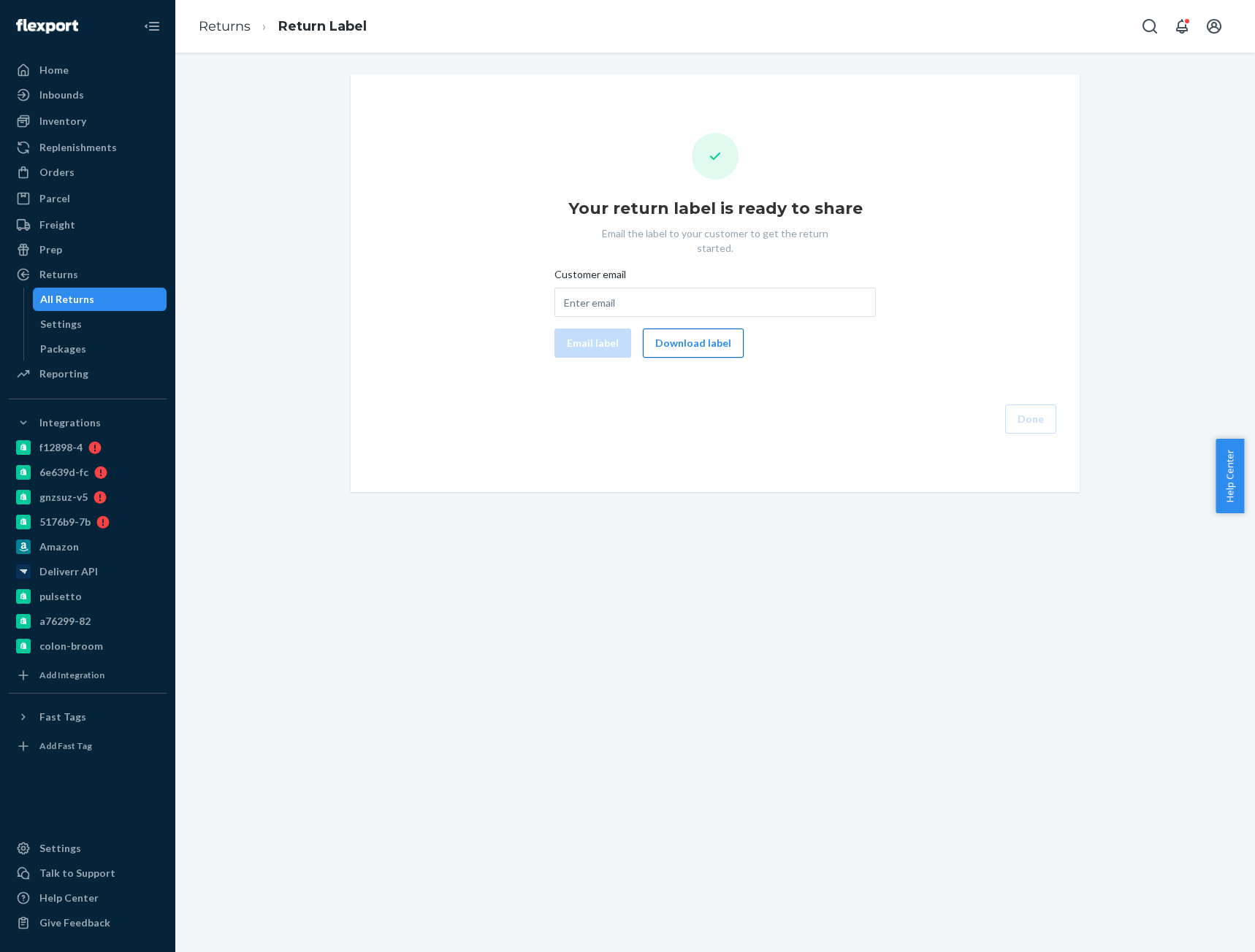
click at [710, 329] on button "Download label" at bounding box center [693, 343] width 101 height 29
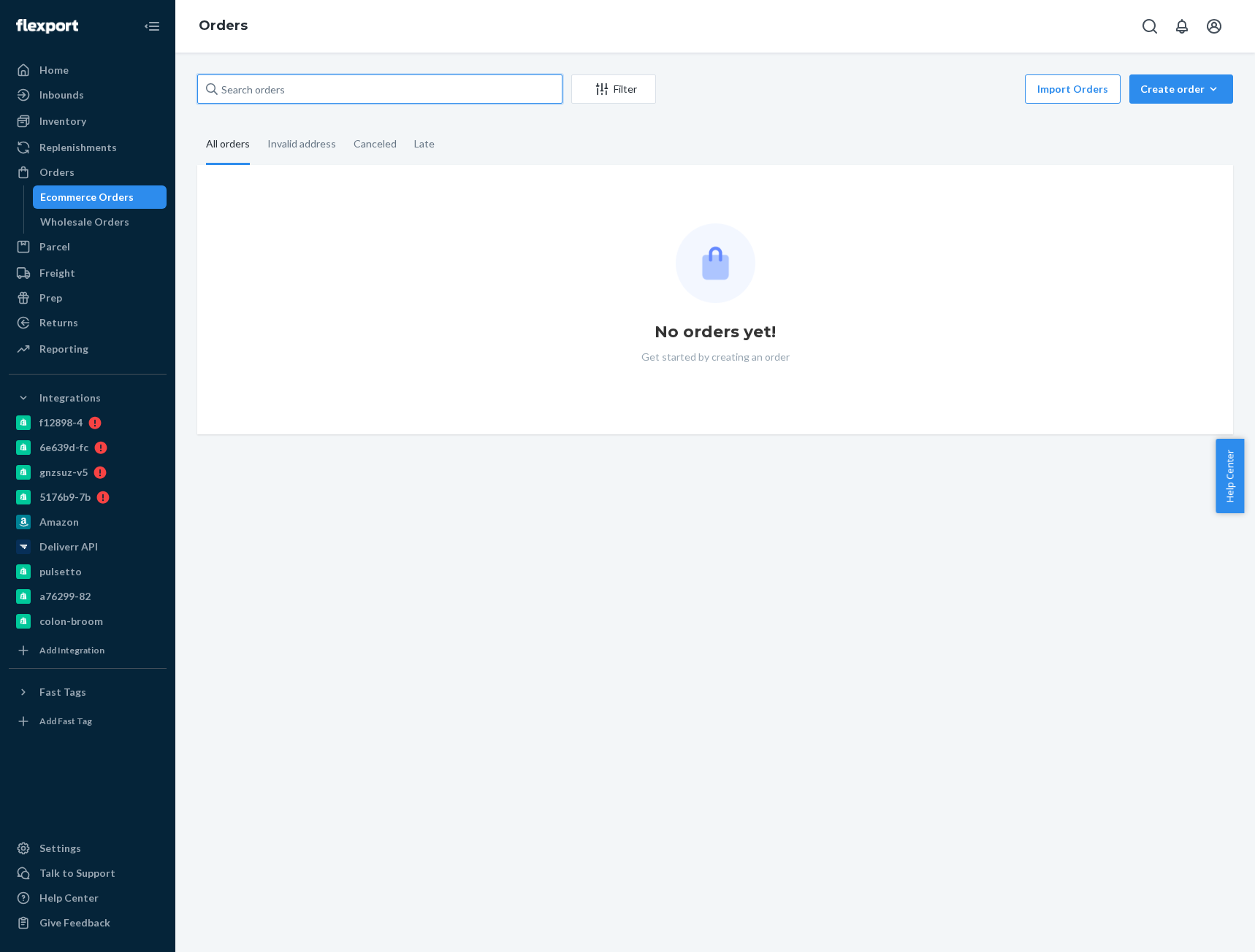
click at [241, 79] on input "text" at bounding box center [380, 89] width 365 height 29
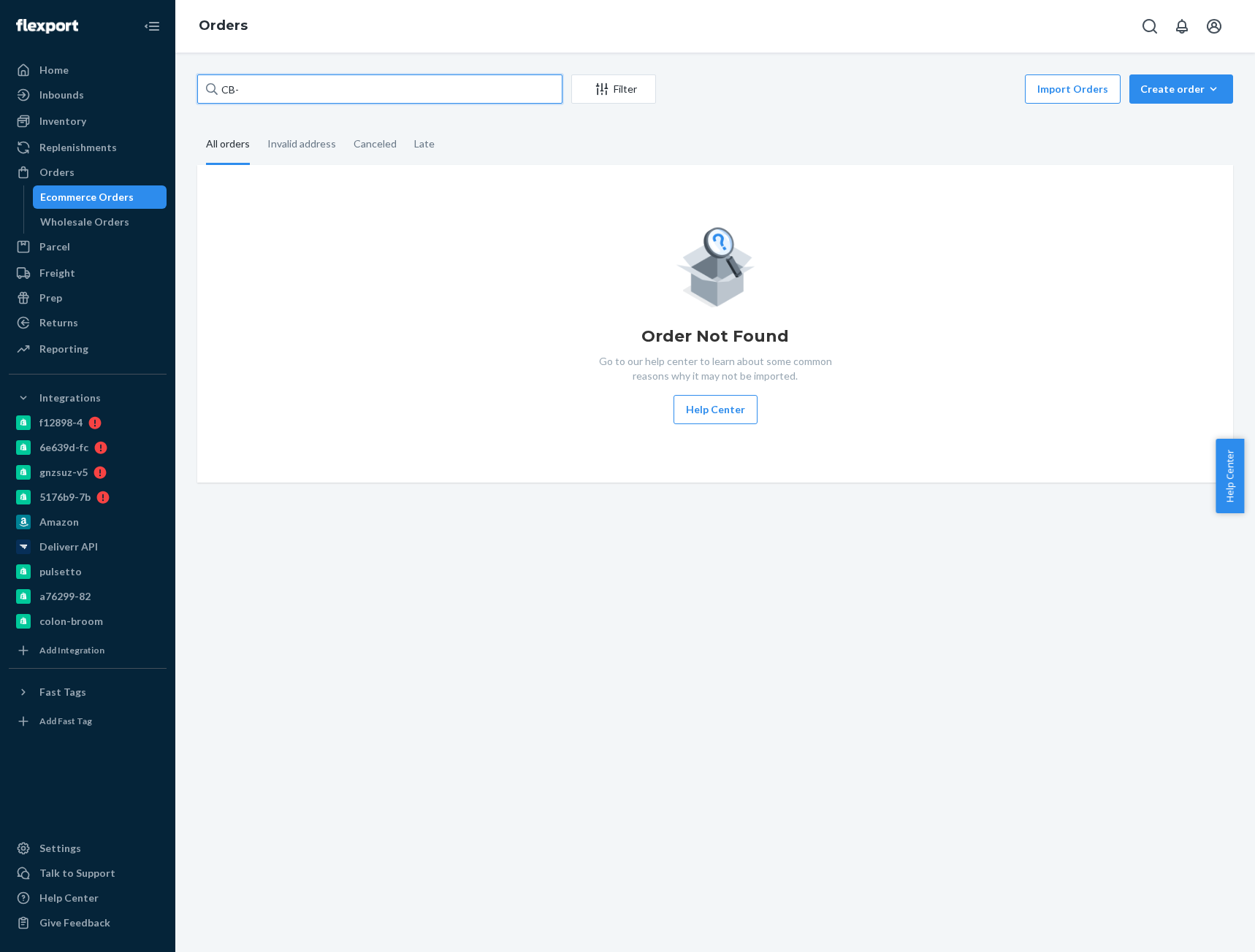
paste input "4170492"
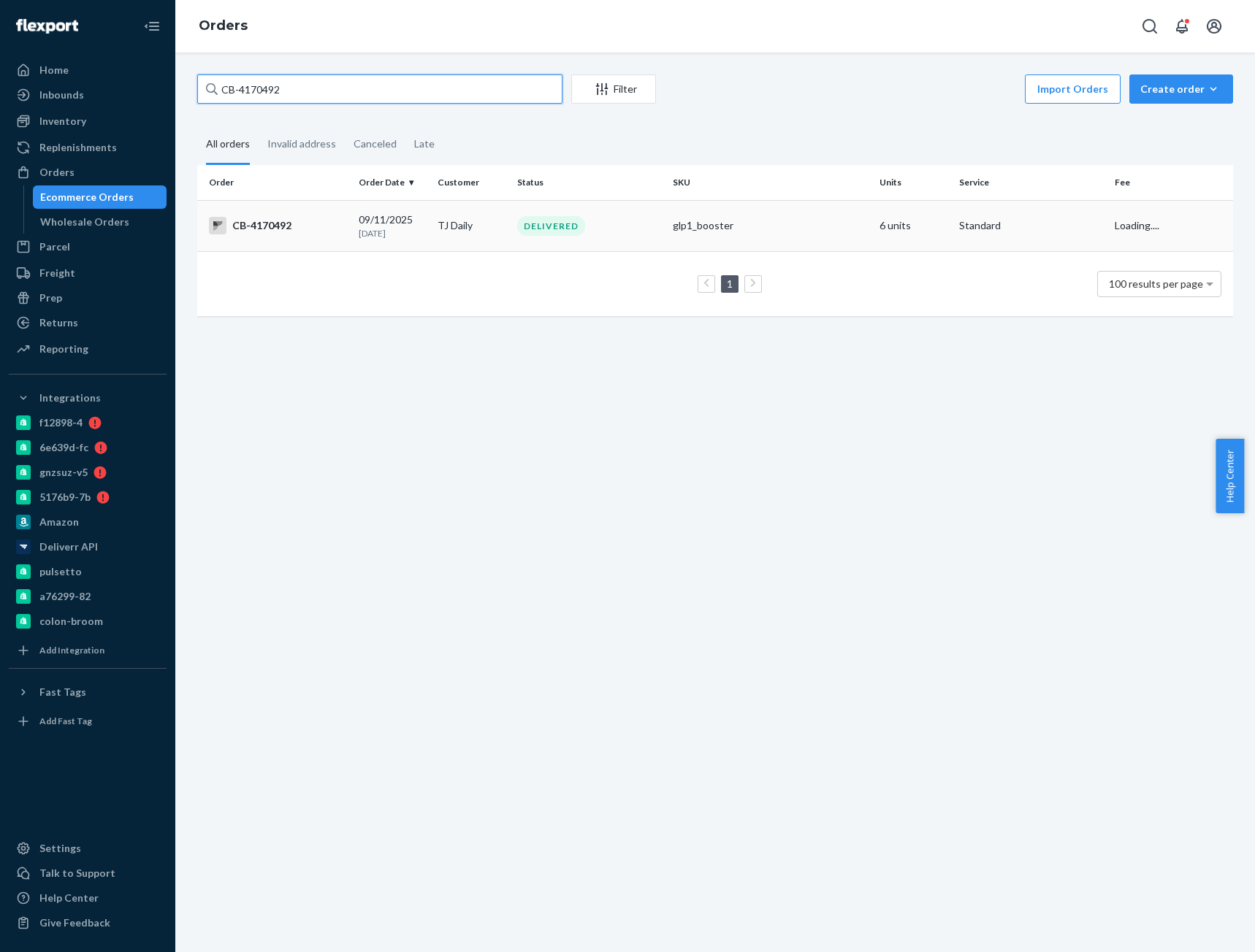
type input "CB-4170492"
click at [281, 218] on div "CB-4170492" at bounding box center [278, 225] width 138 height 18
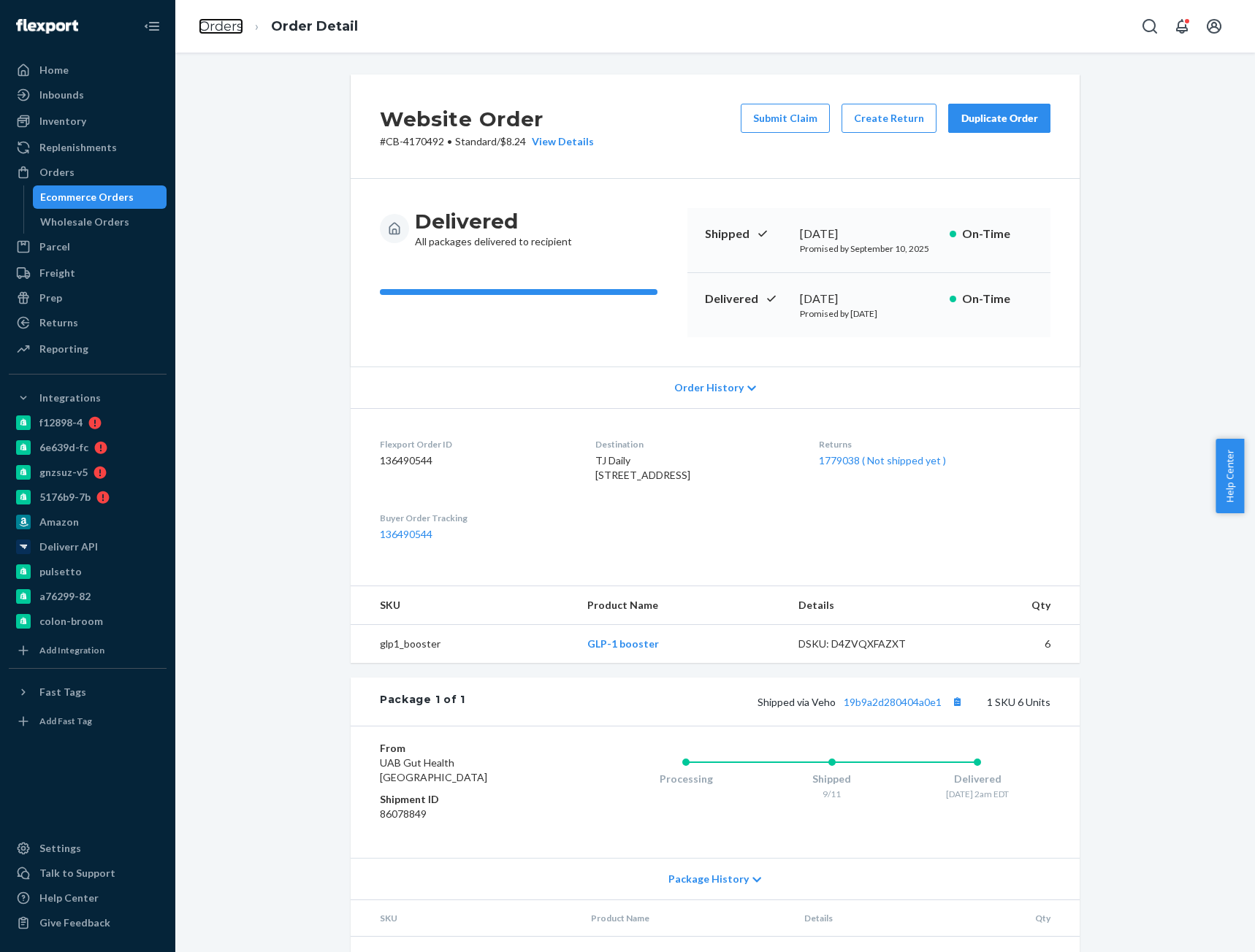
click at [233, 29] on link "Orders" at bounding box center [221, 26] width 45 height 16
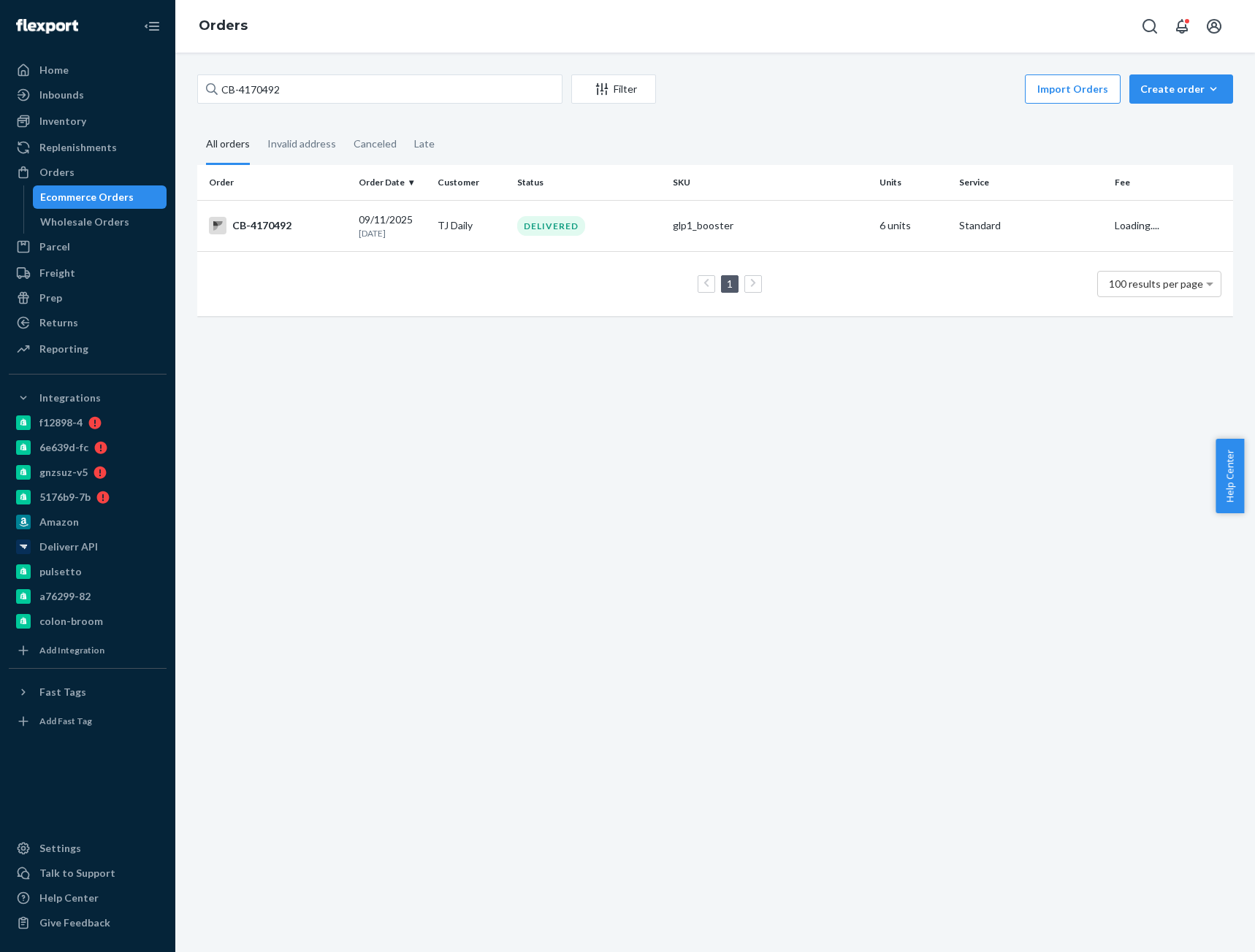
click at [273, 70] on div "CB-4170492 Filter Import Orders Create order Ecommerce order Removal order All …" at bounding box center [715, 502] width 1079 height 899
click at [272, 84] on input "CB-4170492" at bounding box center [380, 89] width 365 height 29
paste input "3842324"
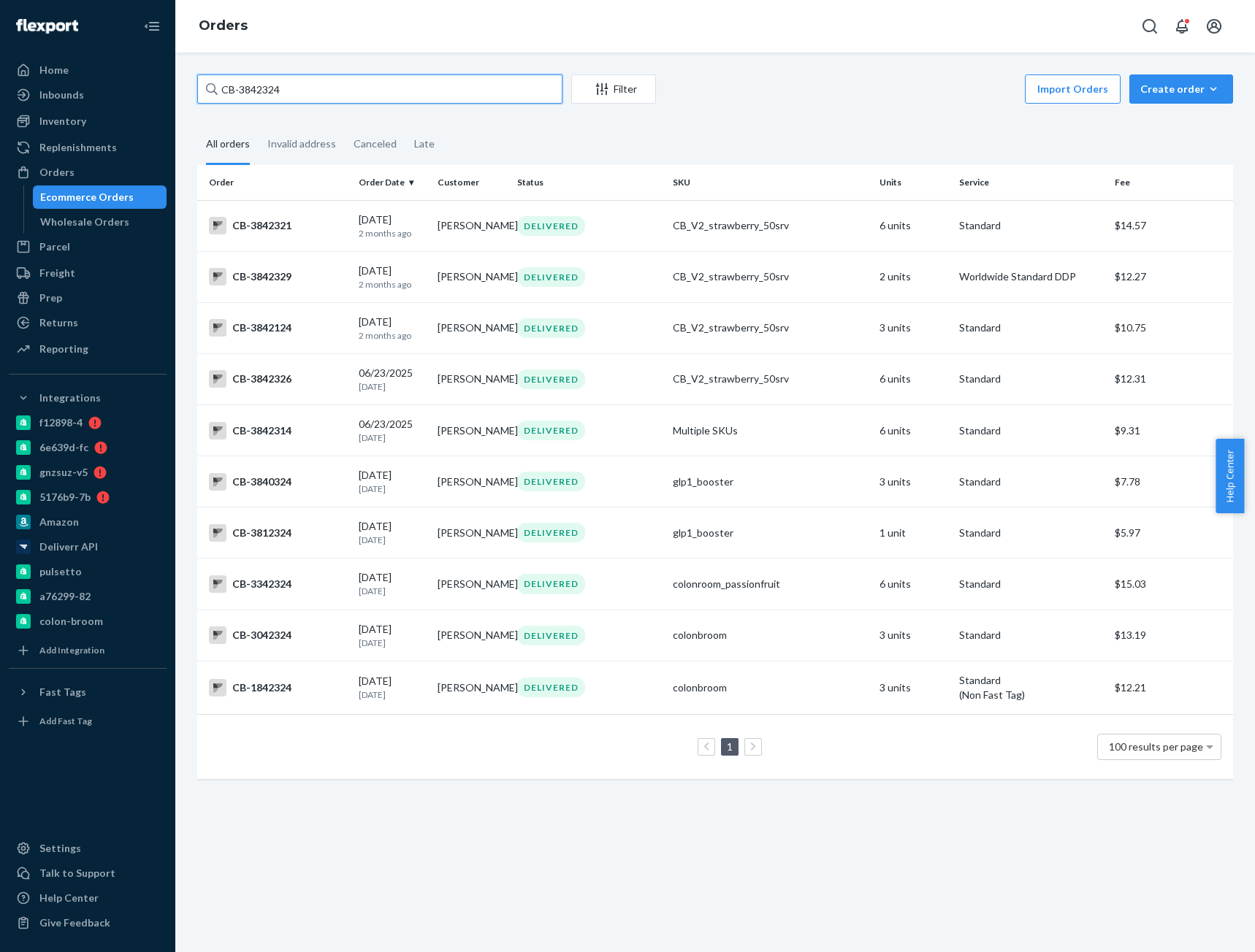
click at [263, 91] on input "CB-3842324" at bounding box center [380, 89] width 365 height 29
paste input "4217463"
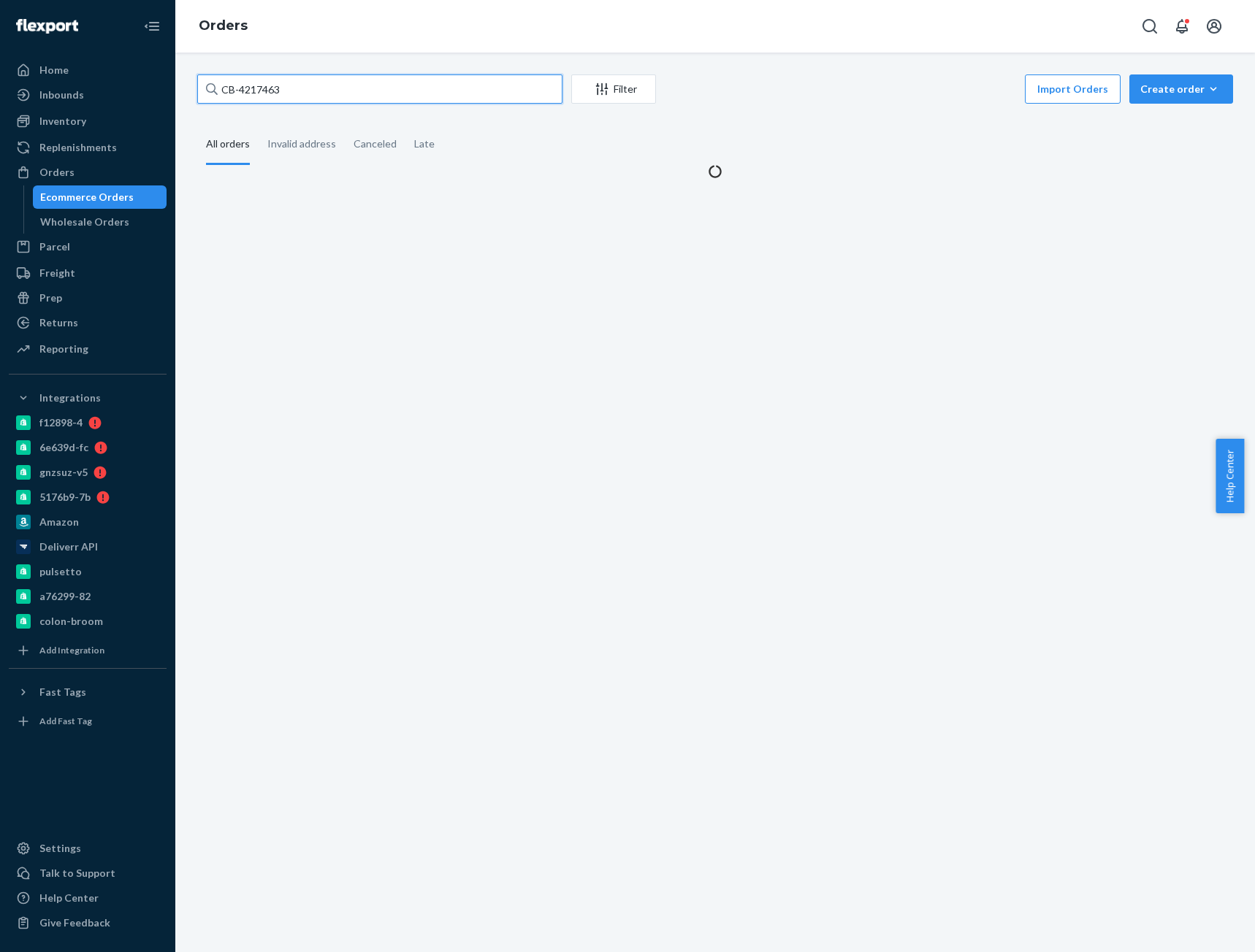
type input "CB-4217463"
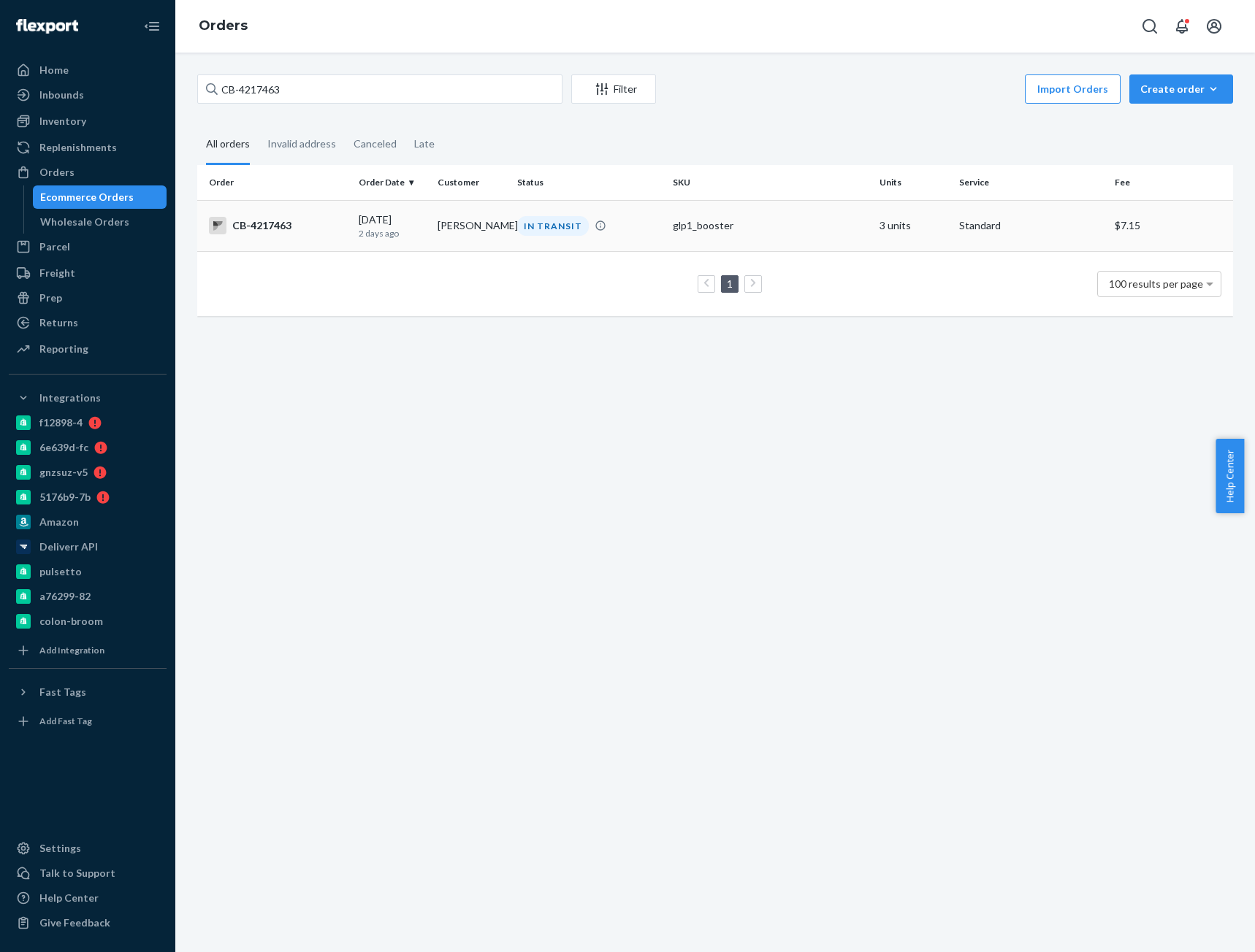
click at [371, 226] on div "[DATE] [DATE]" at bounding box center [392, 226] width 68 height 27
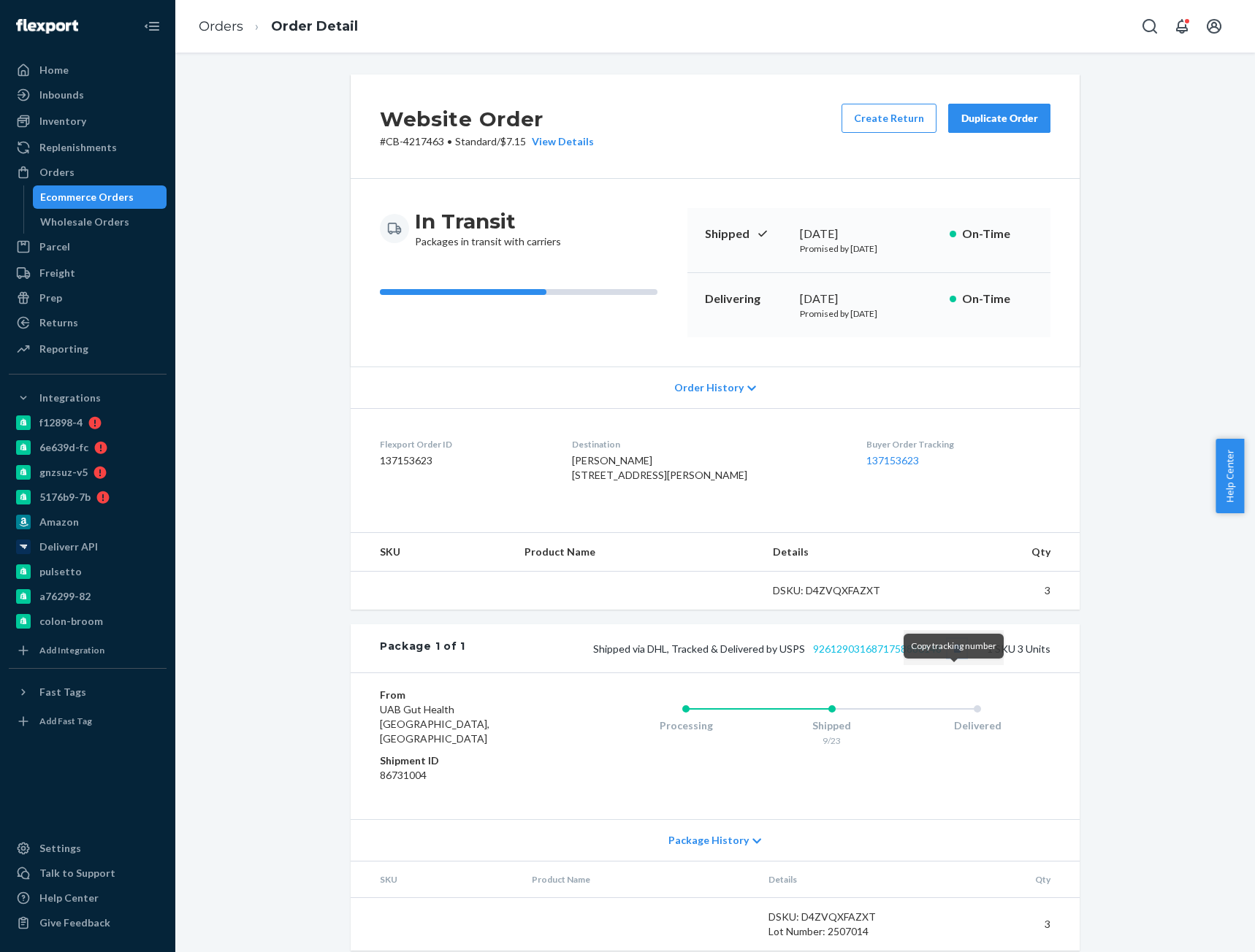
drag, startPoint x: 952, startPoint y: 677, endPoint x: 924, endPoint y: 676, distance: 28.0
click at [952, 658] on button "Copy tracking number" at bounding box center [956, 648] width 19 height 19
click at [907, 655] on link "9261290316871758886148" at bounding box center [877, 649] width 128 height 12
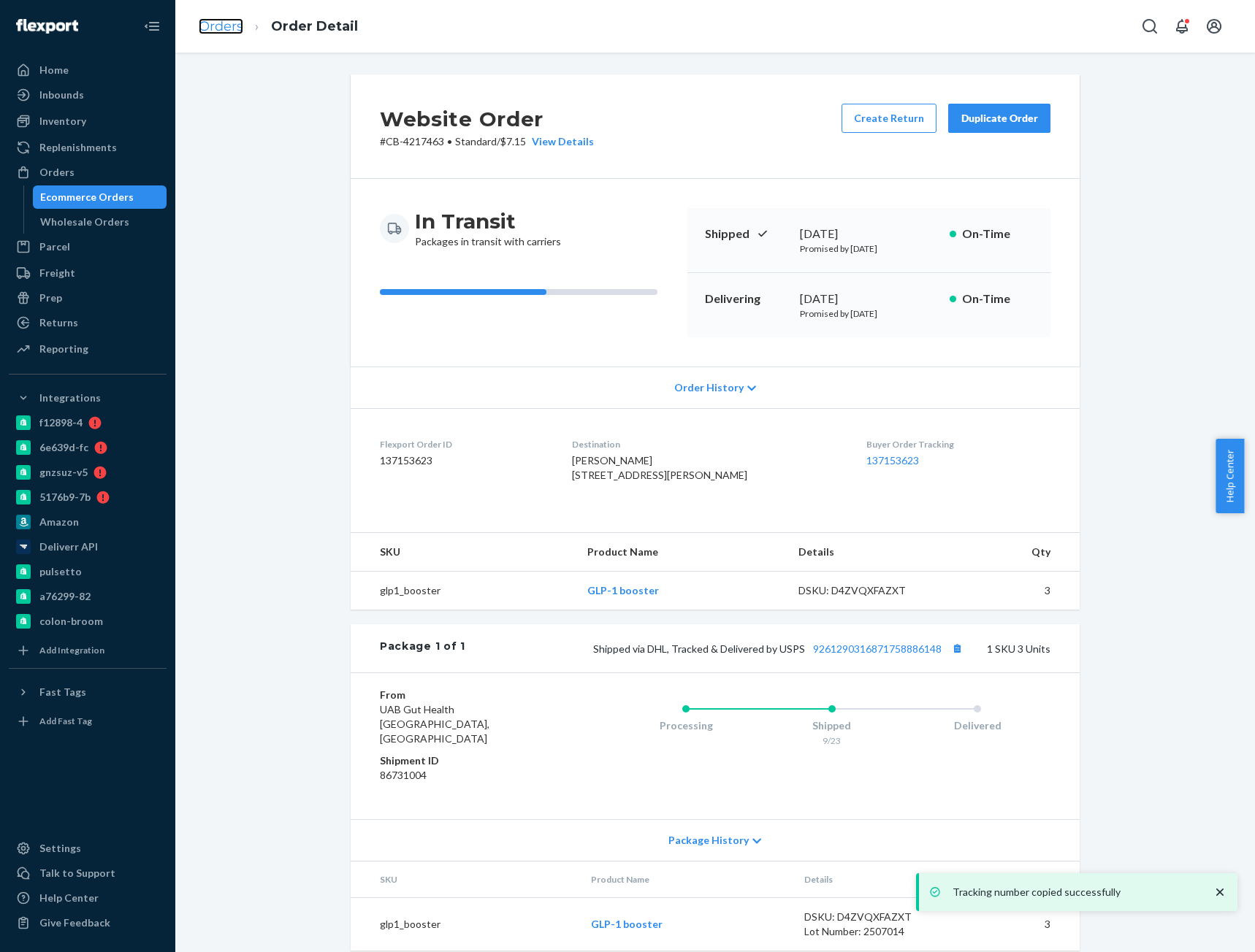
click at [221, 25] on link "Orders" at bounding box center [221, 26] width 45 height 16
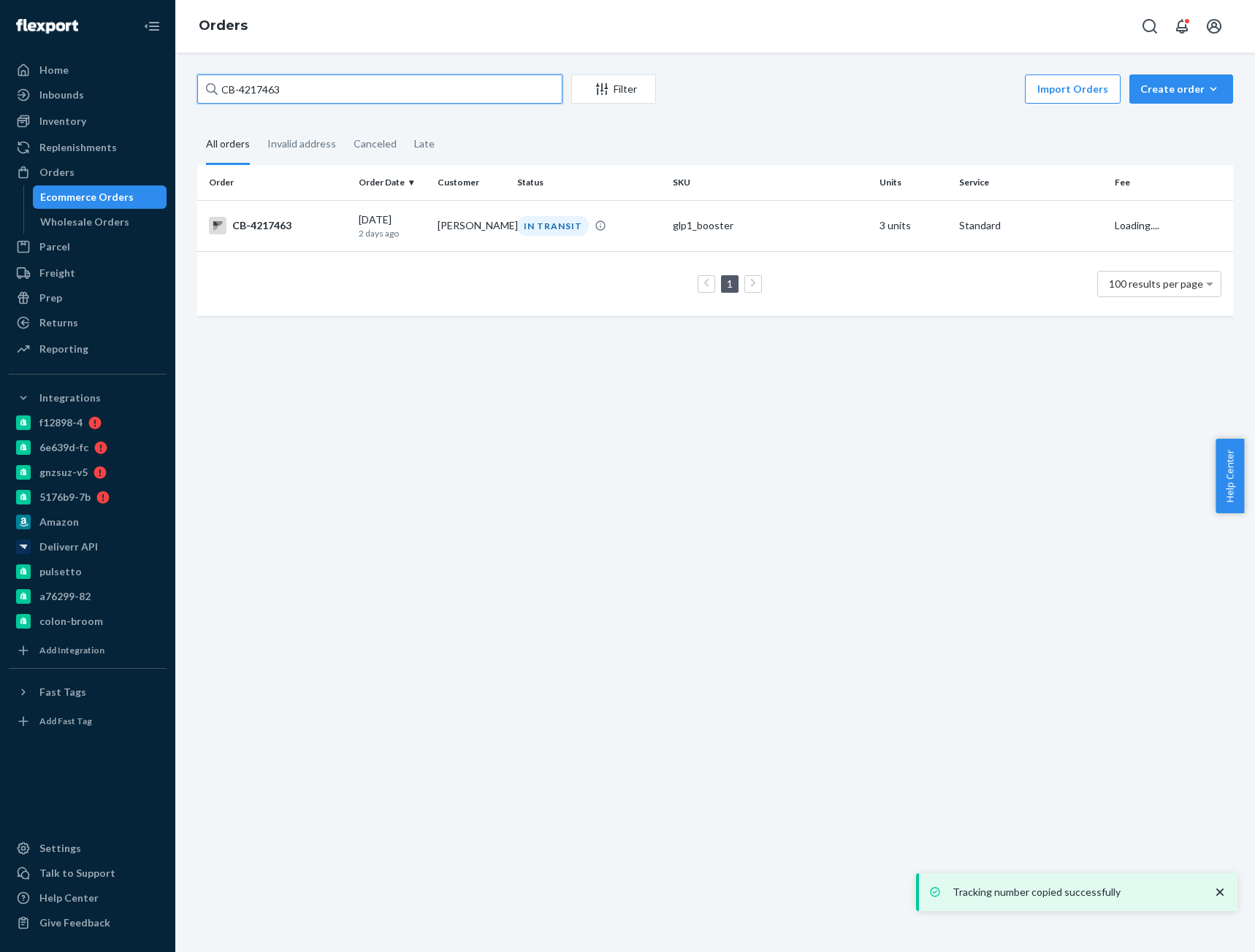
click at [274, 88] on input "CB-4217463" at bounding box center [380, 89] width 365 height 29
click at [273, 88] on input "CB-4217463" at bounding box center [380, 89] width 365 height 29
paste input "[PERSON_NAME]"
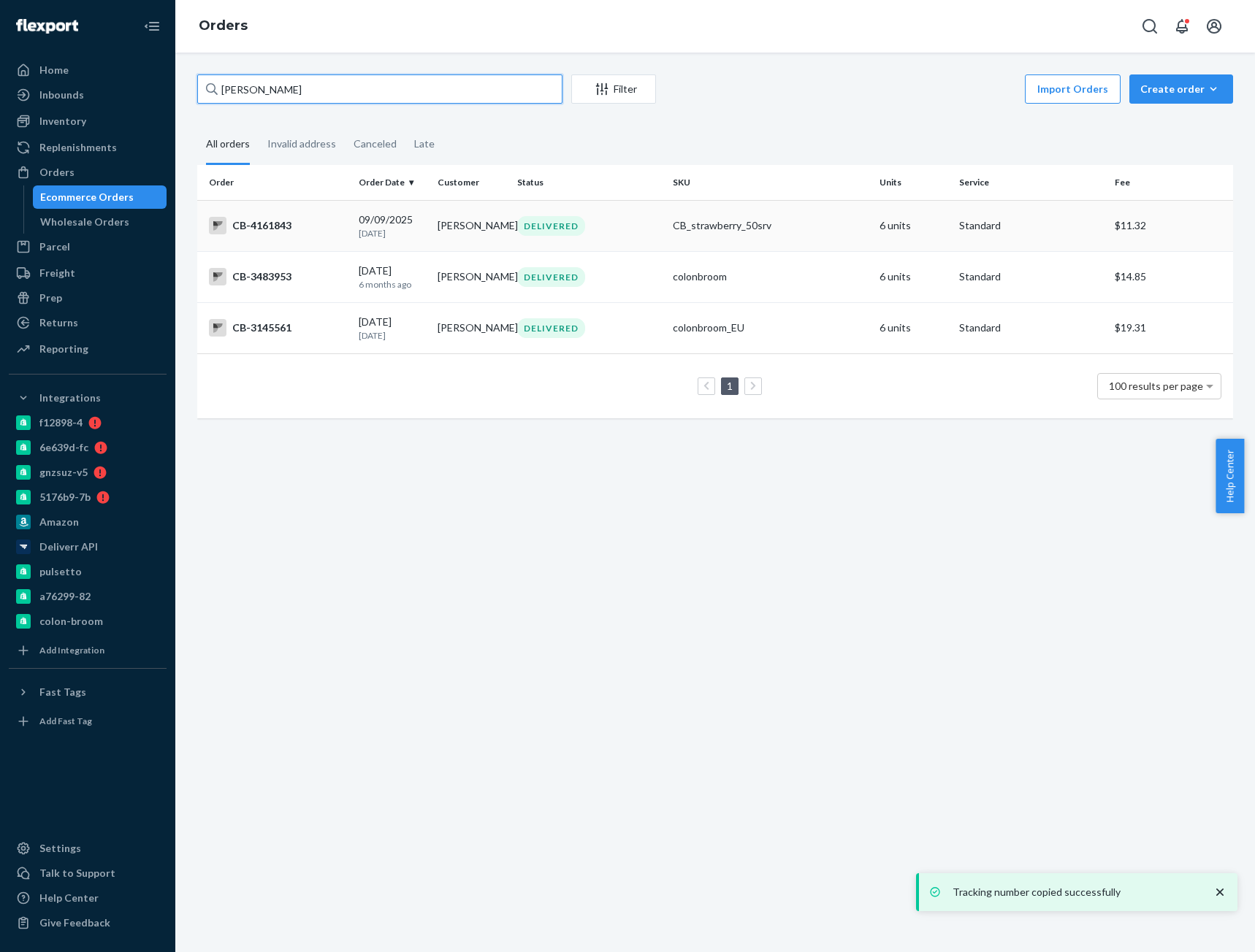
type input "[PERSON_NAME]"
click at [306, 224] on div "CB-4161843" at bounding box center [278, 225] width 138 height 18
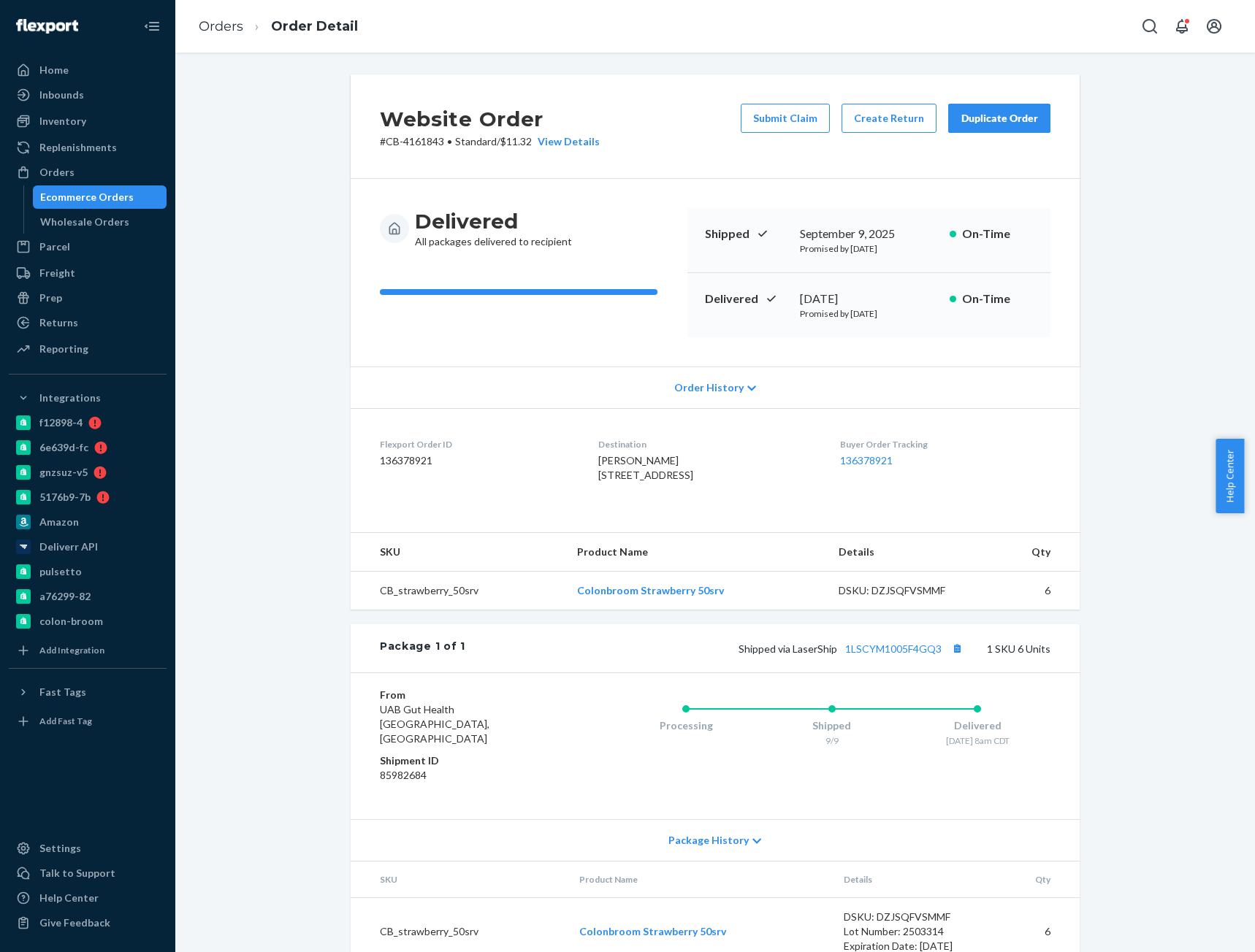
click at [421, 140] on p "# CB-4161843 • Standard / $11.32 View Details" at bounding box center [490, 142] width 220 height 15
copy p "4161843"
